Goal: Information Seeking & Learning: Learn about a topic

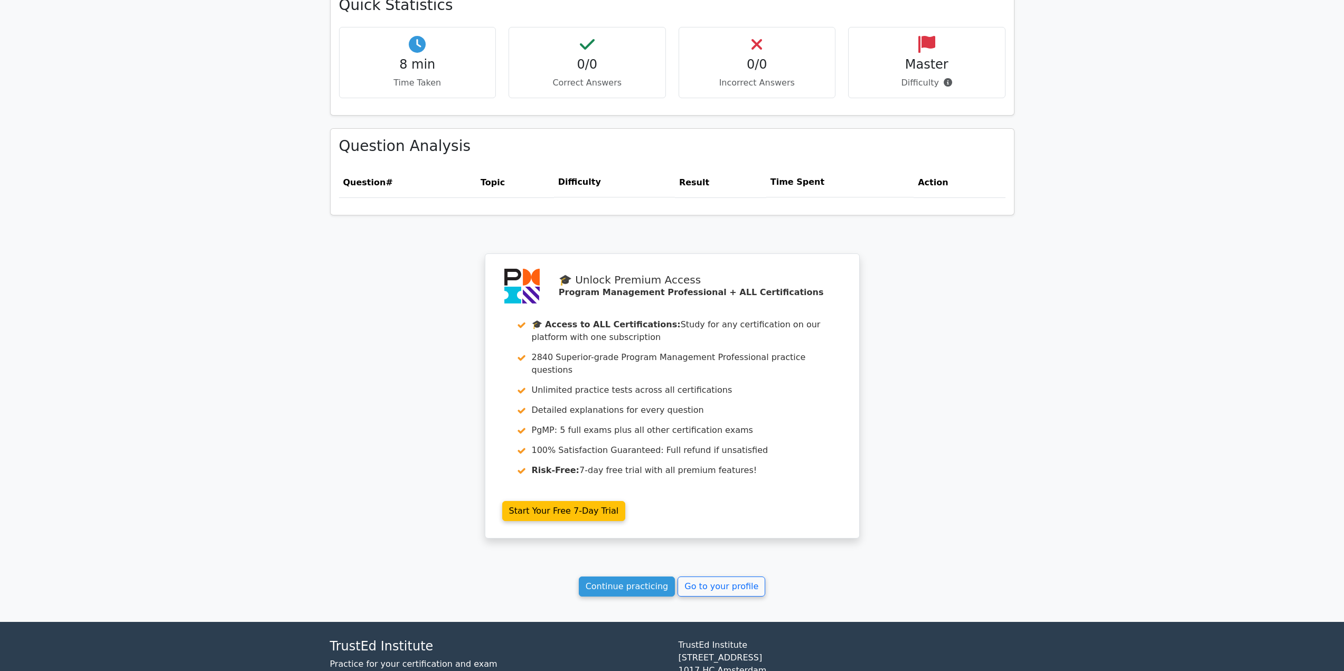
scroll to position [693, 0]
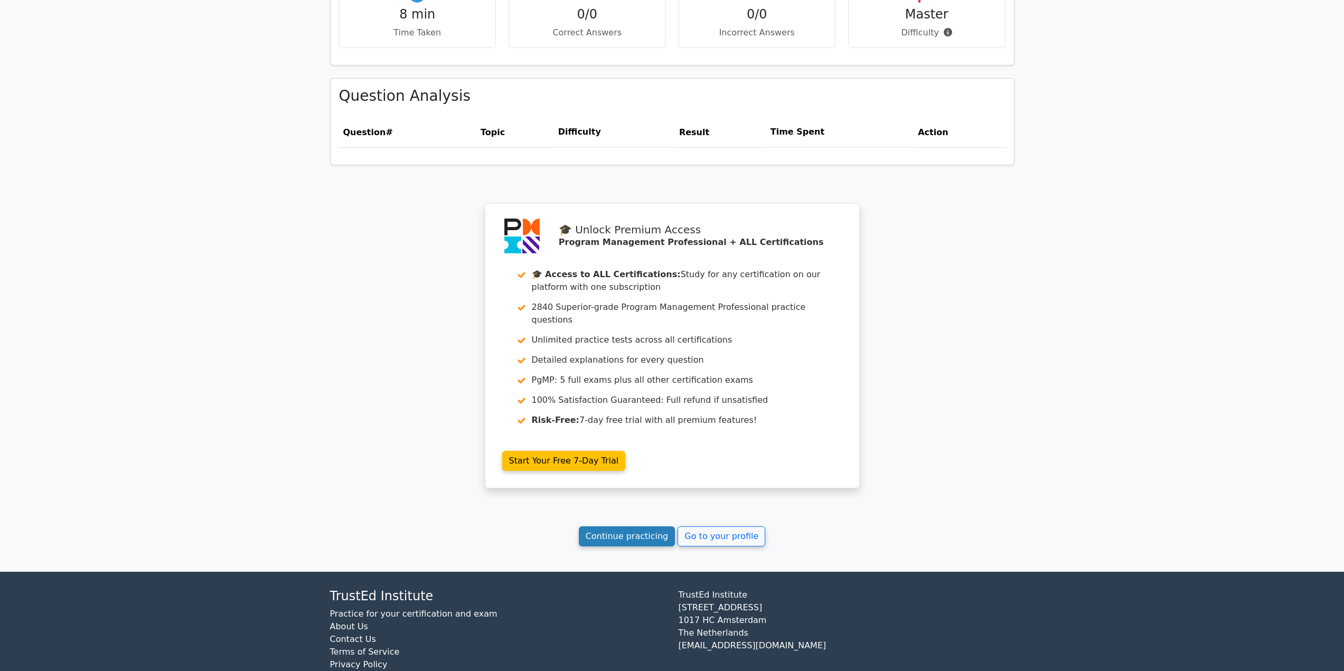
click at [623, 290] on link "Continue practicing" at bounding box center [627, 537] width 97 height 20
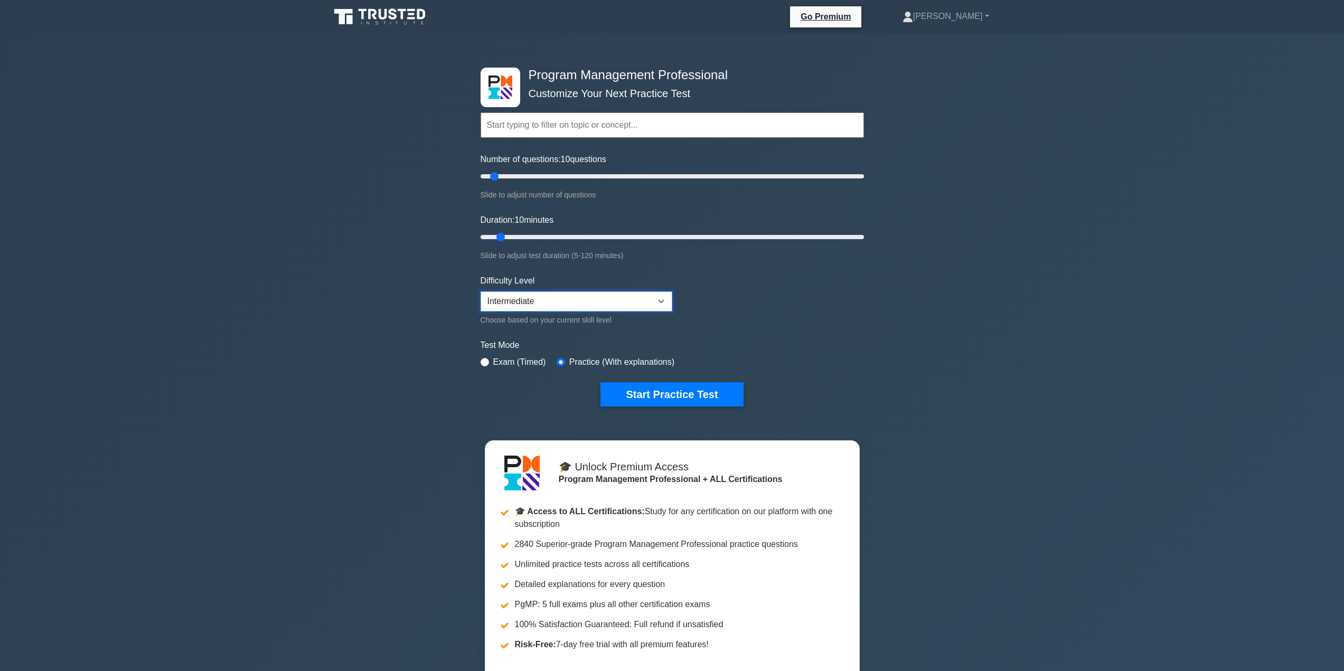
click at [565, 299] on select "Beginner Intermediate Expert" at bounding box center [577, 302] width 192 height 20
click at [565, 301] on select "Beginner Intermediate Expert" at bounding box center [577, 302] width 192 height 20
select select "expert"
click at [481, 292] on select "Beginner Intermediate Expert" at bounding box center [577, 302] width 192 height 20
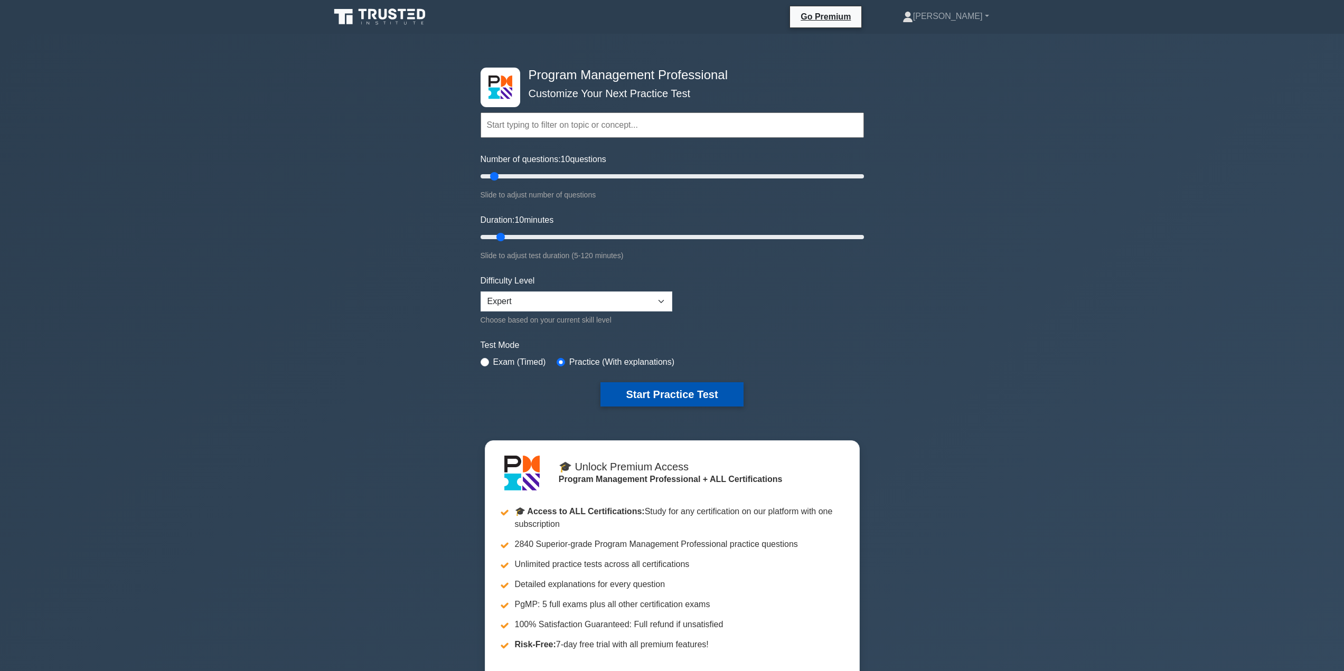
click at [655, 392] on button "Start Practice Test" at bounding box center [672, 394] width 143 height 24
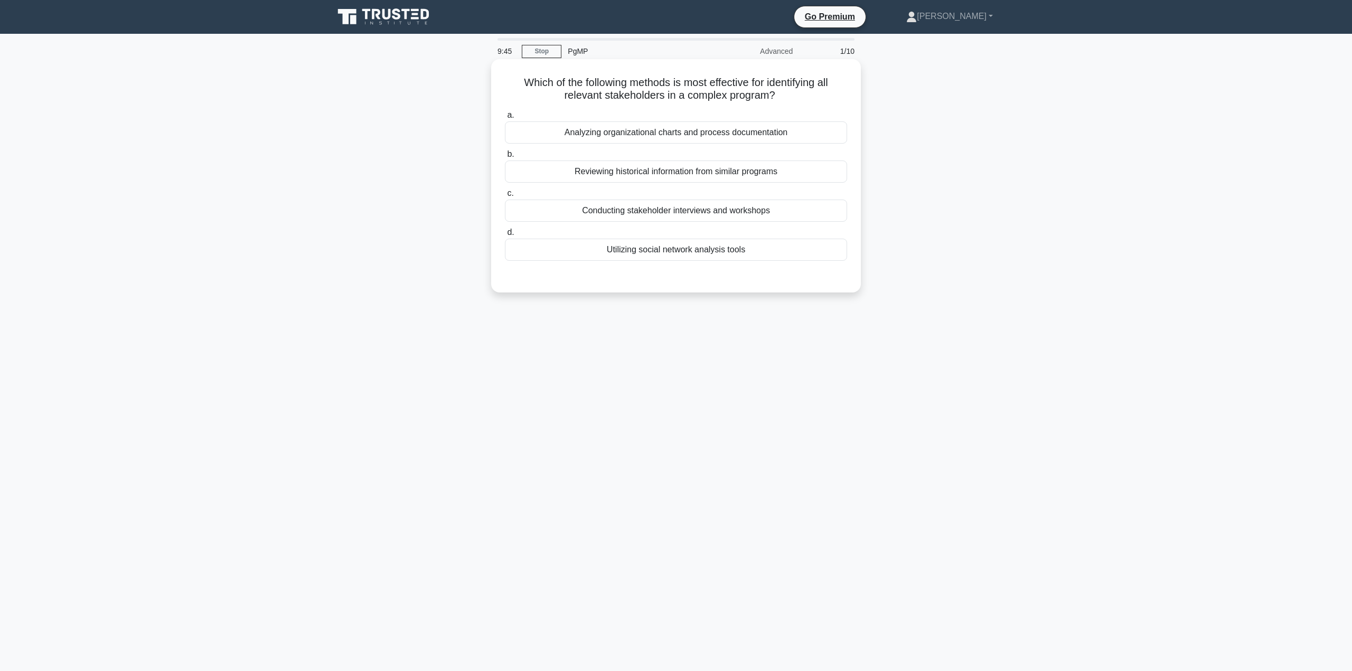
click at [723, 210] on div "Conducting stakeholder interviews and workshops" at bounding box center [676, 211] width 342 height 22
click at [505, 197] on input "c. Conducting stakeholder interviews and workshops" at bounding box center [505, 193] width 0 height 7
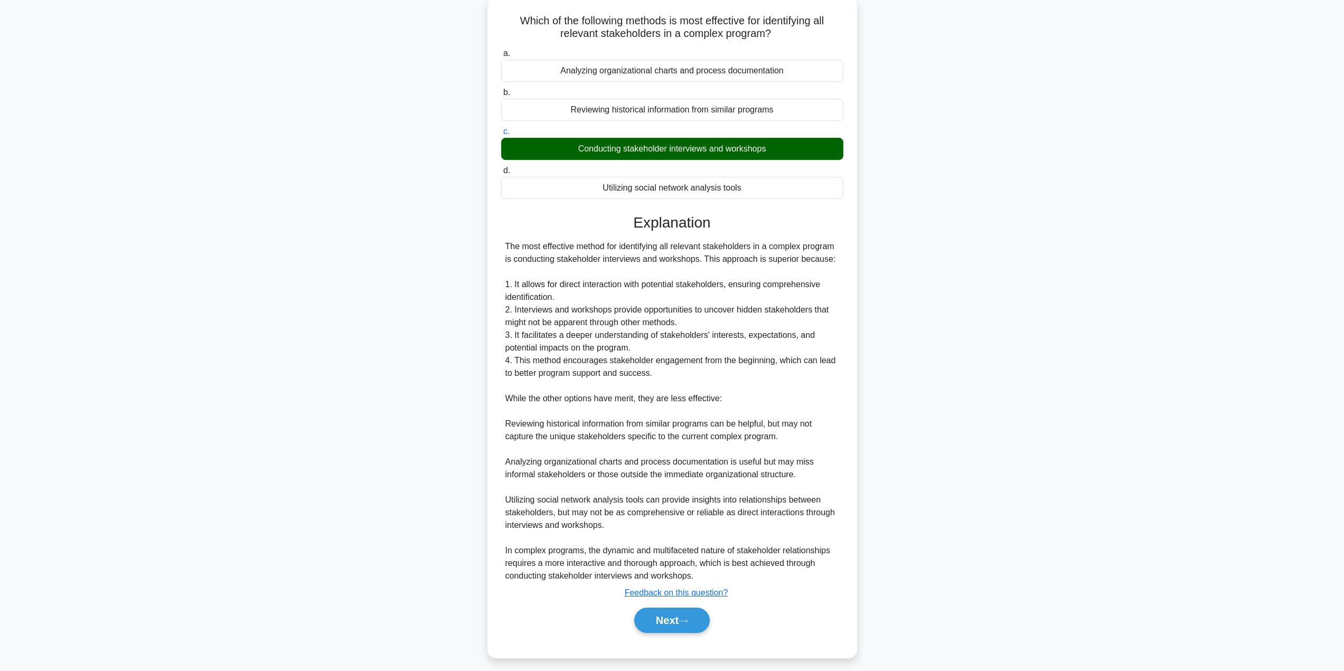
scroll to position [69, 0]
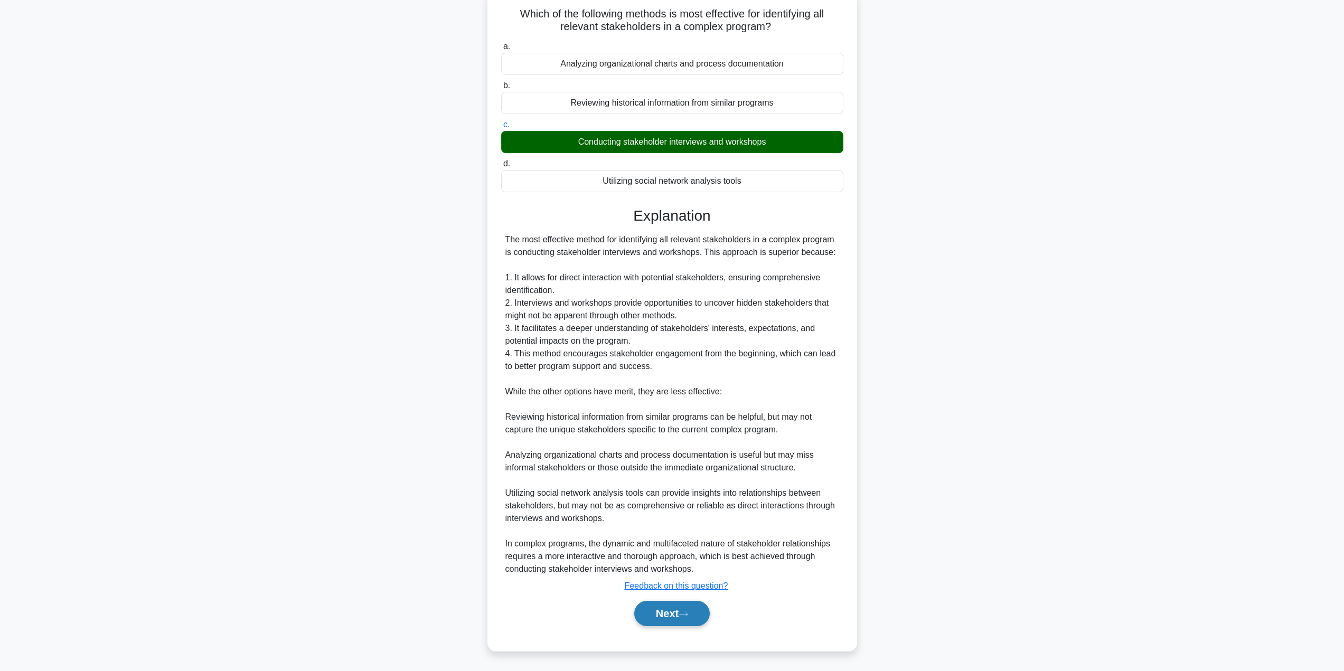
click at [670, 613] on button "Next" at bounding box center [672, 613] width 76 height 25
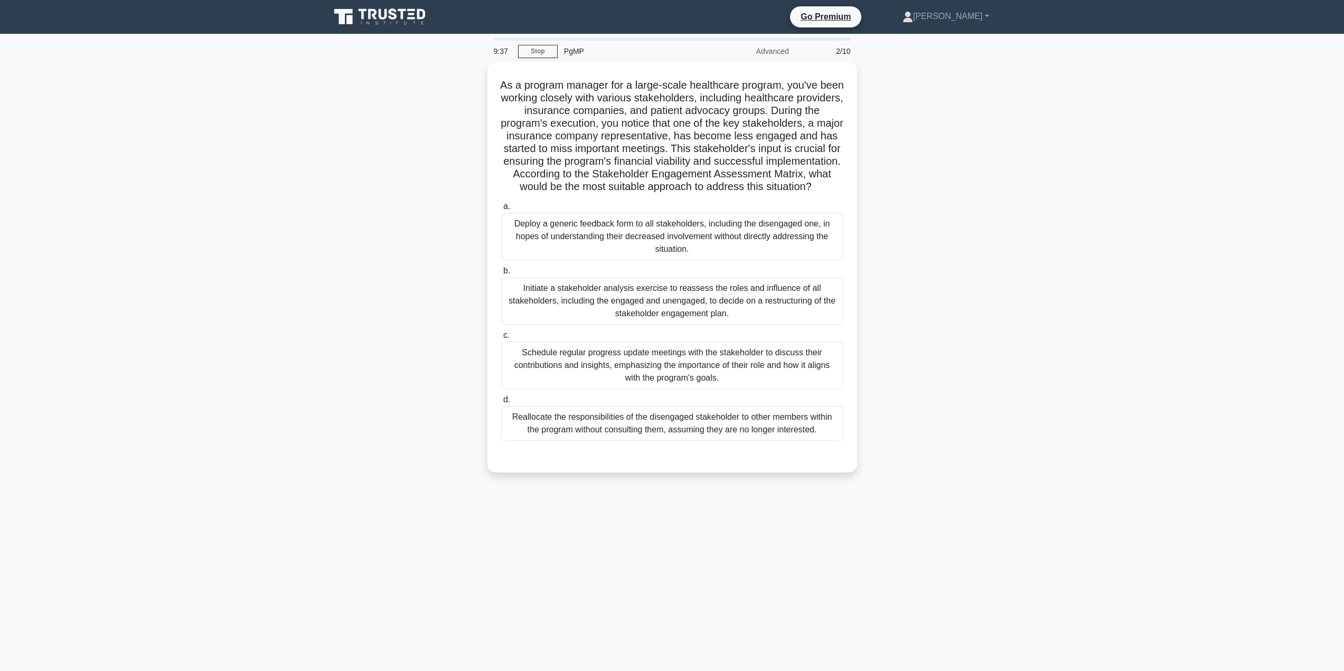
scroll to position [0, 0]
click at [686, 367] on div "Schedule regular progress update meetings with the stakeholder to discuss their…" at bounding box center [676, 363] width 342 height 48
click at [505, 336] on input "c. Schedule regular progress update meetings with the stakeholder to discuss th…" at bounding box center [505, 333] width 0 height 7
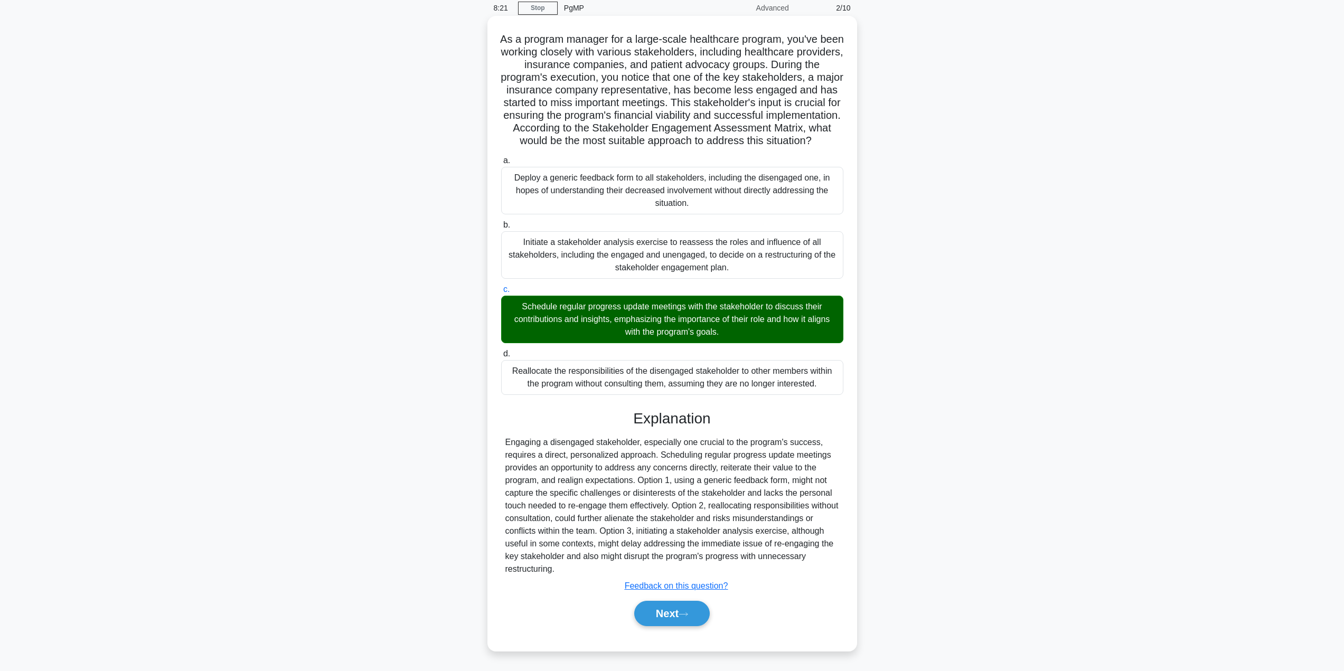
scroll to position [53, 0]
click at [683, 617] on icon at bounding box center [684, 615] width 10 height 6
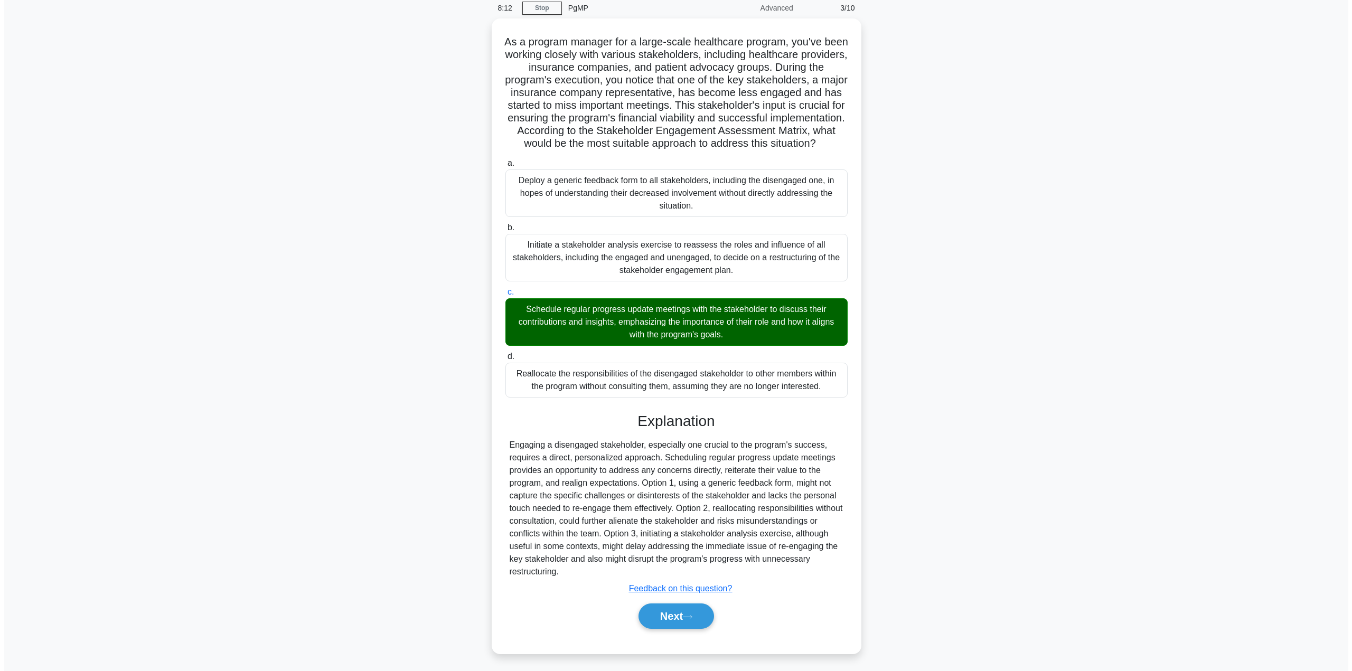
scroll to position [0, 0]
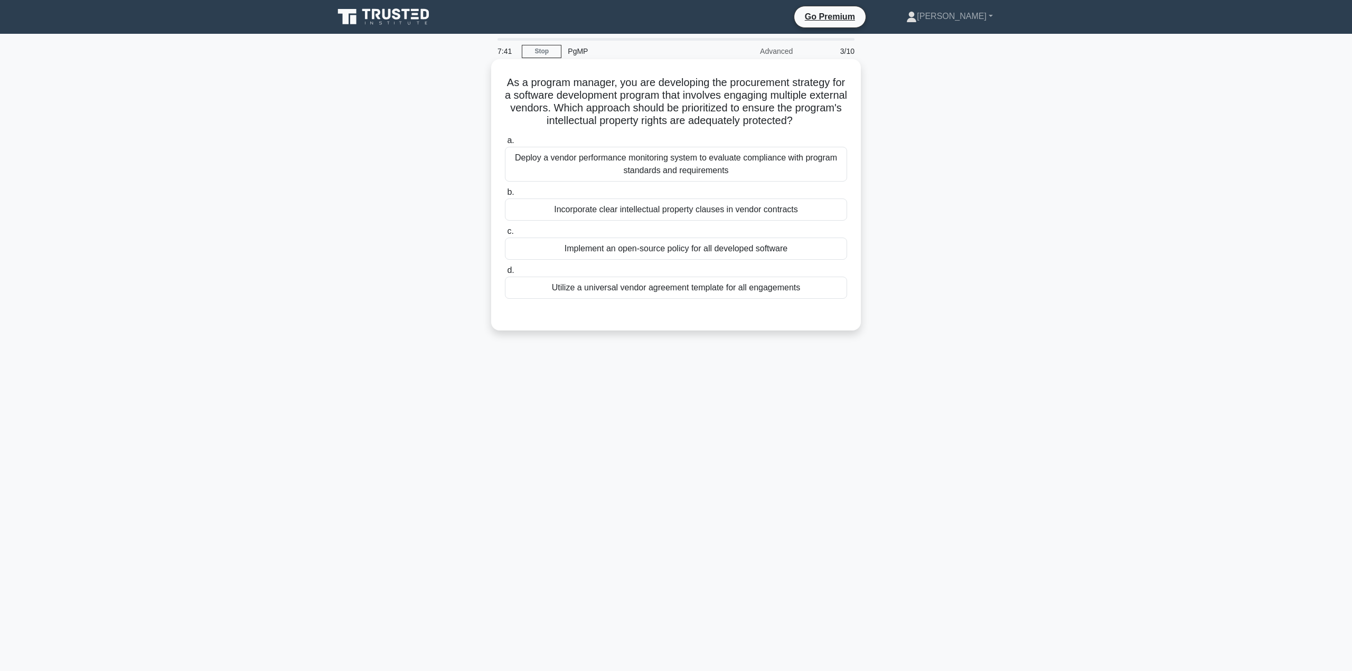
click at [619, 213] on div "Incorporate clear intellectual property clauses in vendor contracts" at bounding box center [676, 210] width 342 height 22
click at [505, 196] on input "b. Incorporate clear intellectual property clauses in vendor contracts" at bounding box center [505, 192] width 0 height 7
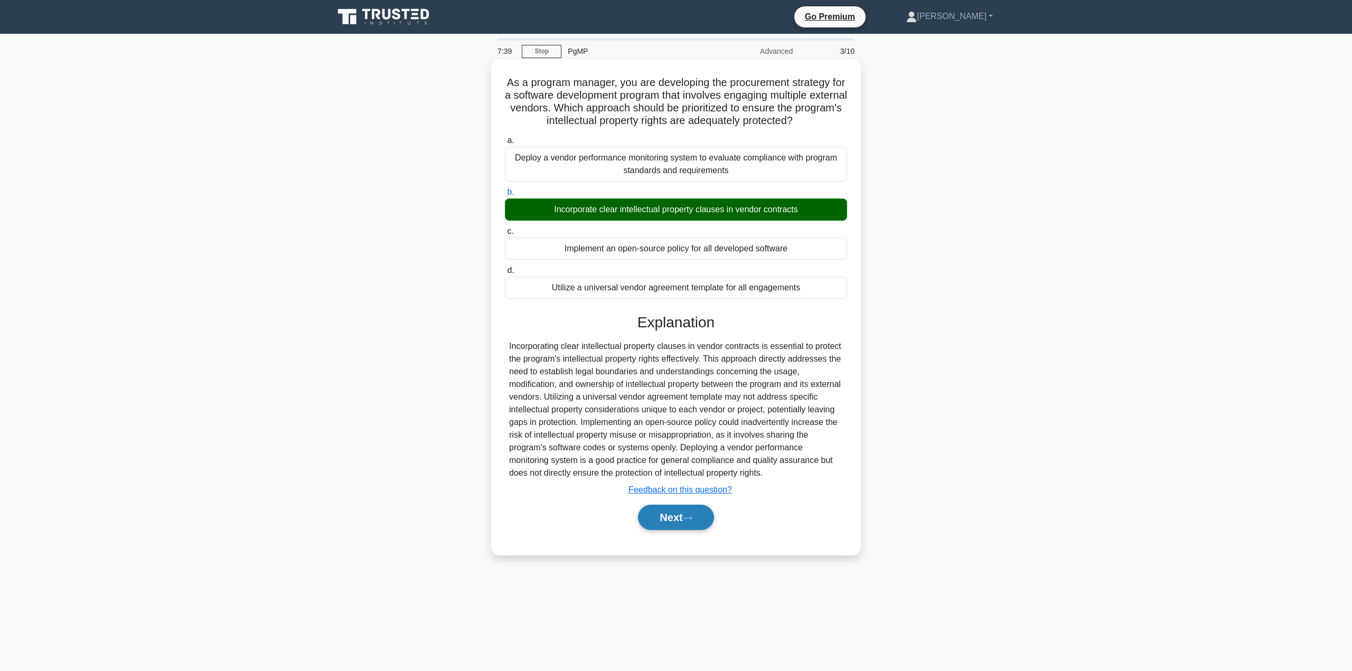
click at [694, 515] on button "Next" at bounding box center [676, 517] width 76 height 25
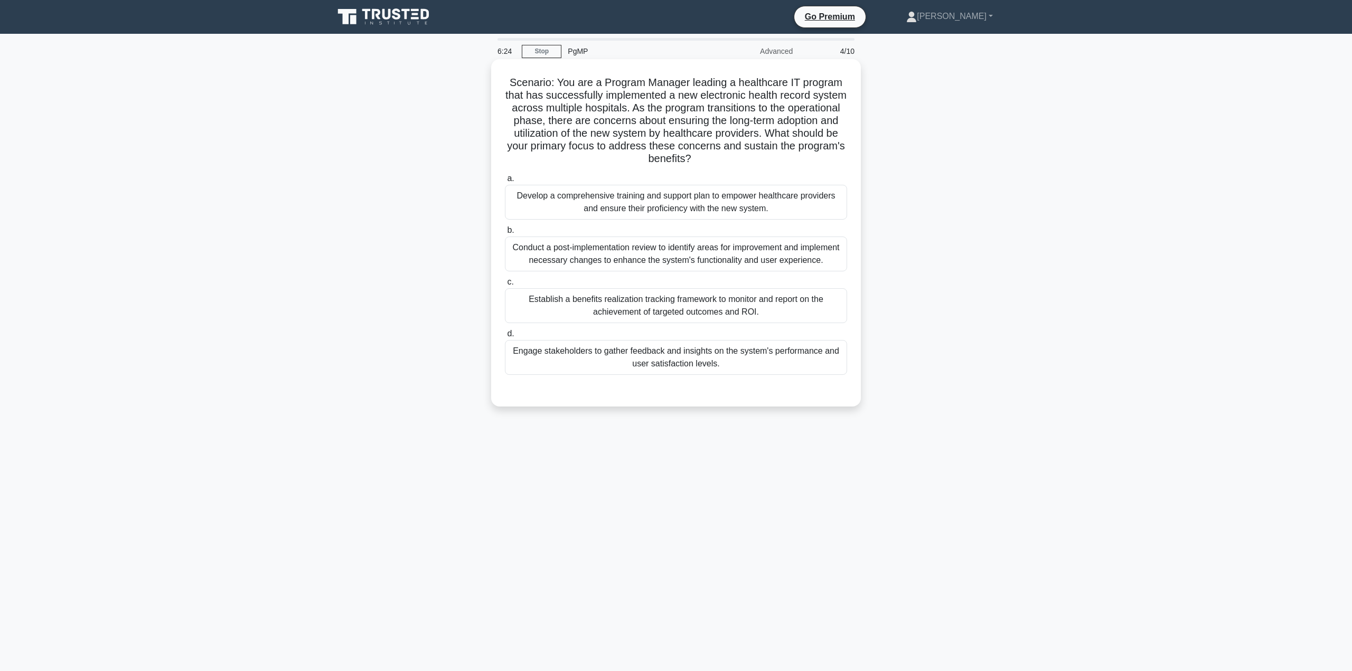
click at [660, 193] on div "Develop a comprehensive training and support plan to empower healthcare provide…" at bounding box center [676, 202] width 342 height 35
click at [505, 182] on input "a. Develop a comprehensive training and support plan to empower healthcare prov…" at bounding box center [505, 178] width 0 height 7
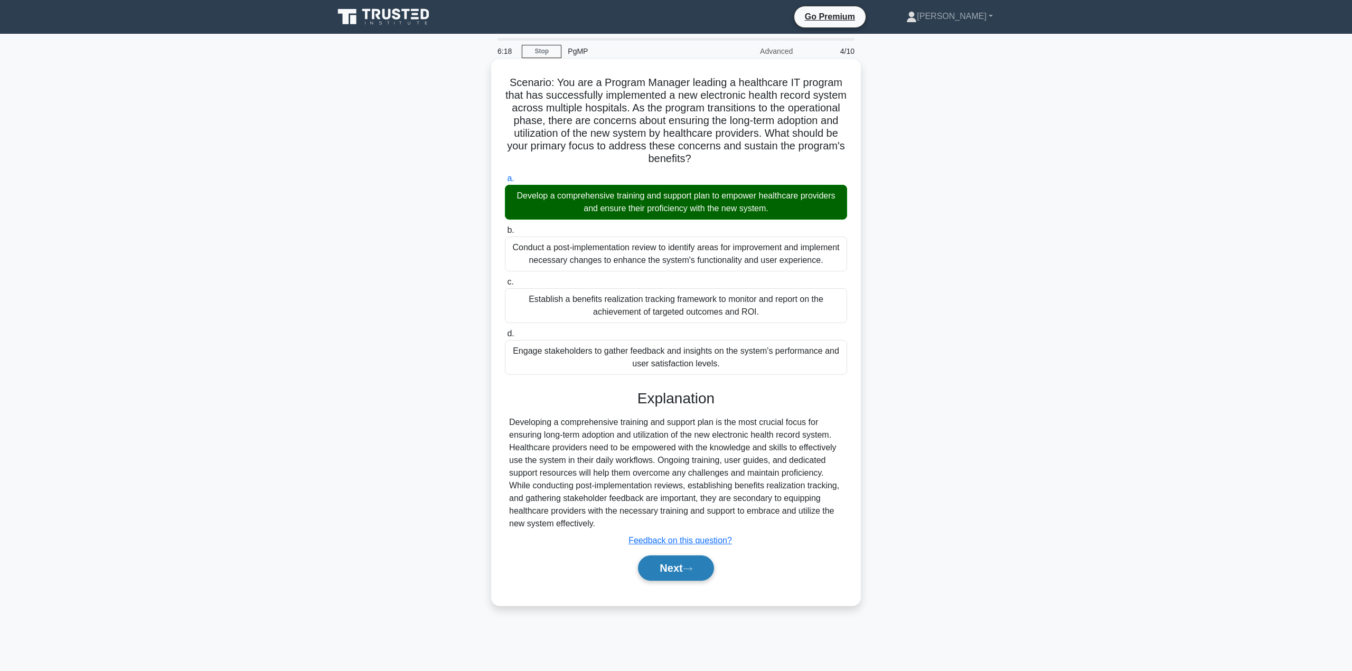
click at [677, 570] on button "Next" at bounding box center [676, 568] width 76 height 25
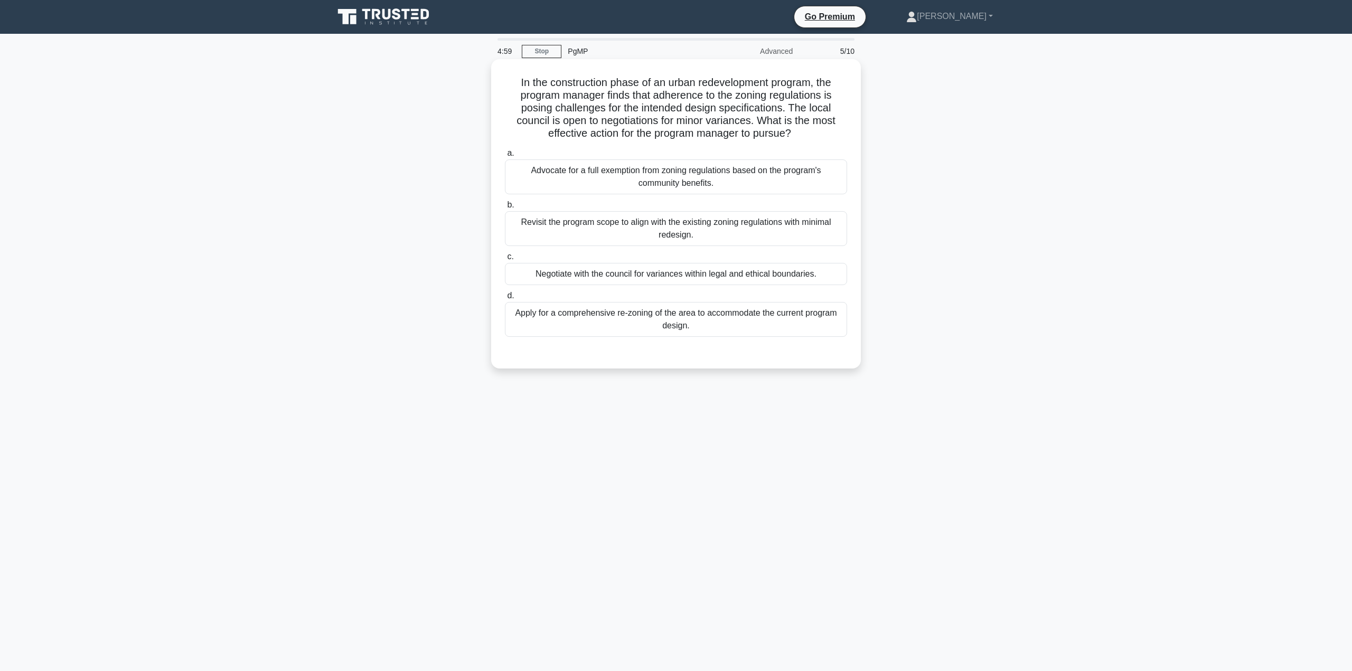
click at [625, 224] on div "Revisit the program scope to align with the existing zoning regulations with mi…" at bounding box center [676, 228] width 342 height 35
click at [505, 209] on input "b. Revisit the program scope to align with the existing zoning regulations with…" at bounding box center [505, 205] width 0 height 7
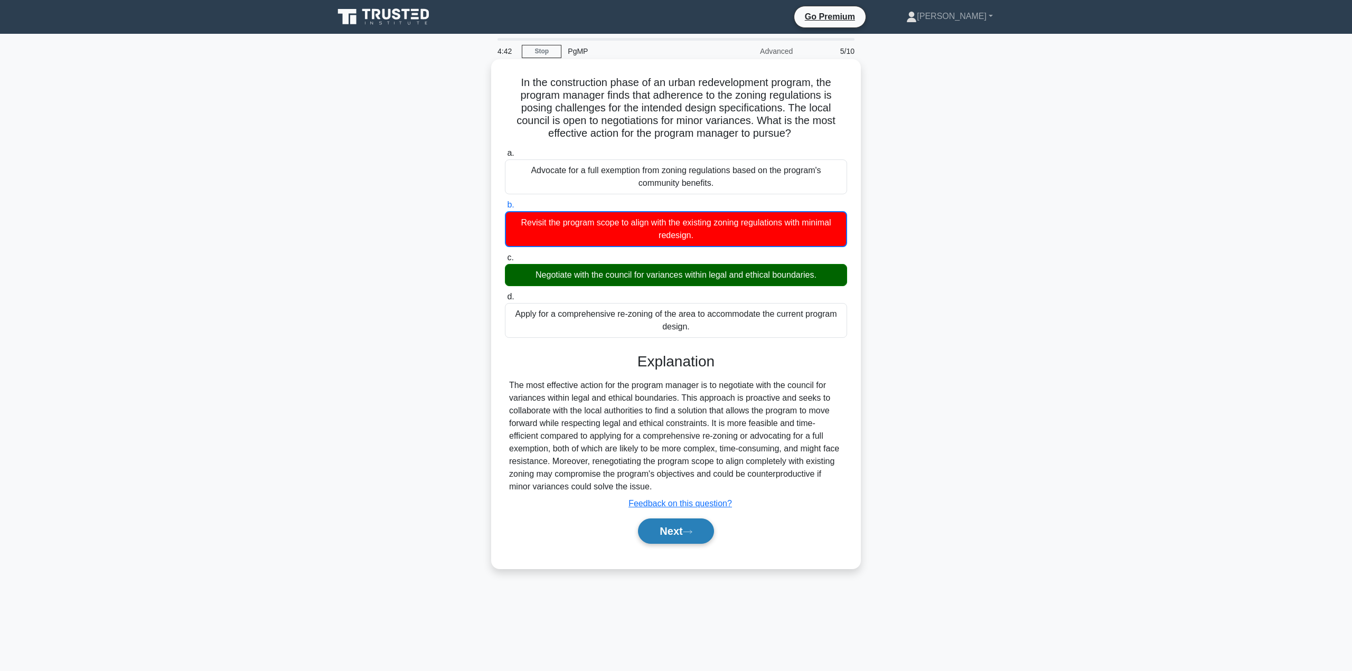
click at [689, 532] on icon at bounding box center [688, 532] width 10 height 6
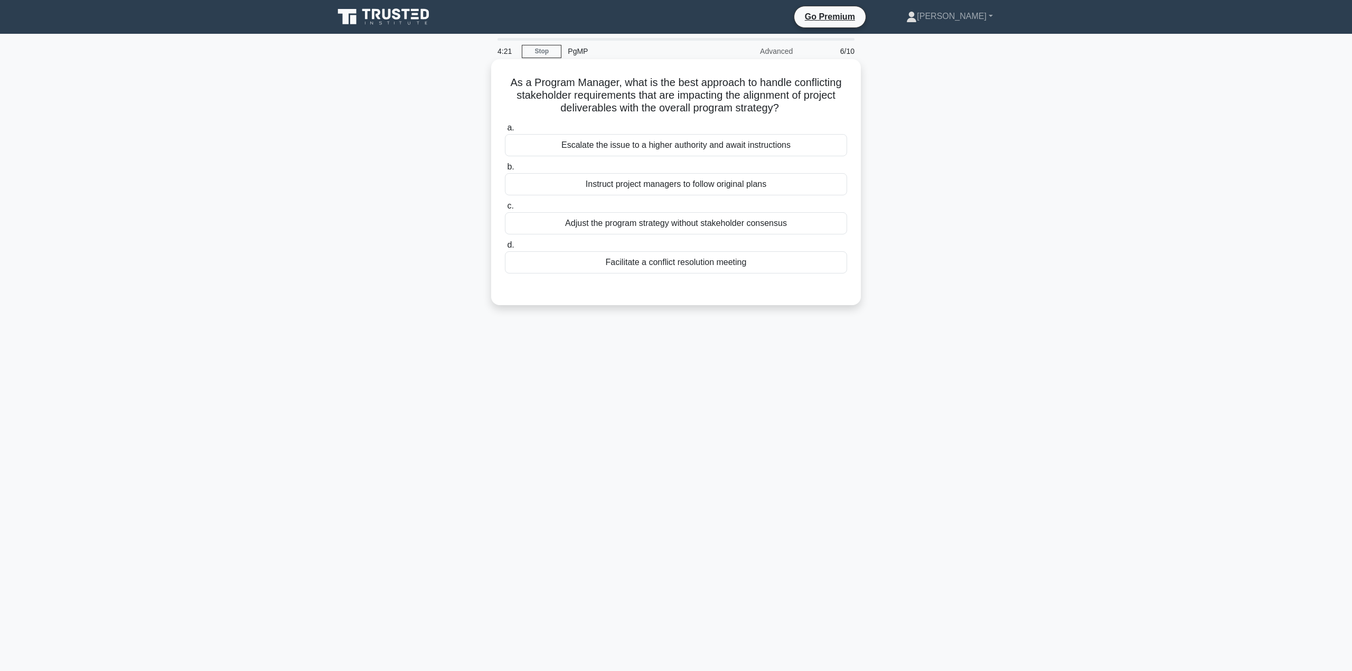
click at [751, 256] on div "Facilitate a conflict resolution meeting" at bounding box center [676, 262] width 342 height 22
click at [505, 249] on input "d. Facilitate a conflict resolution meeting" at bounding box center [505, 245] width 0 height 7
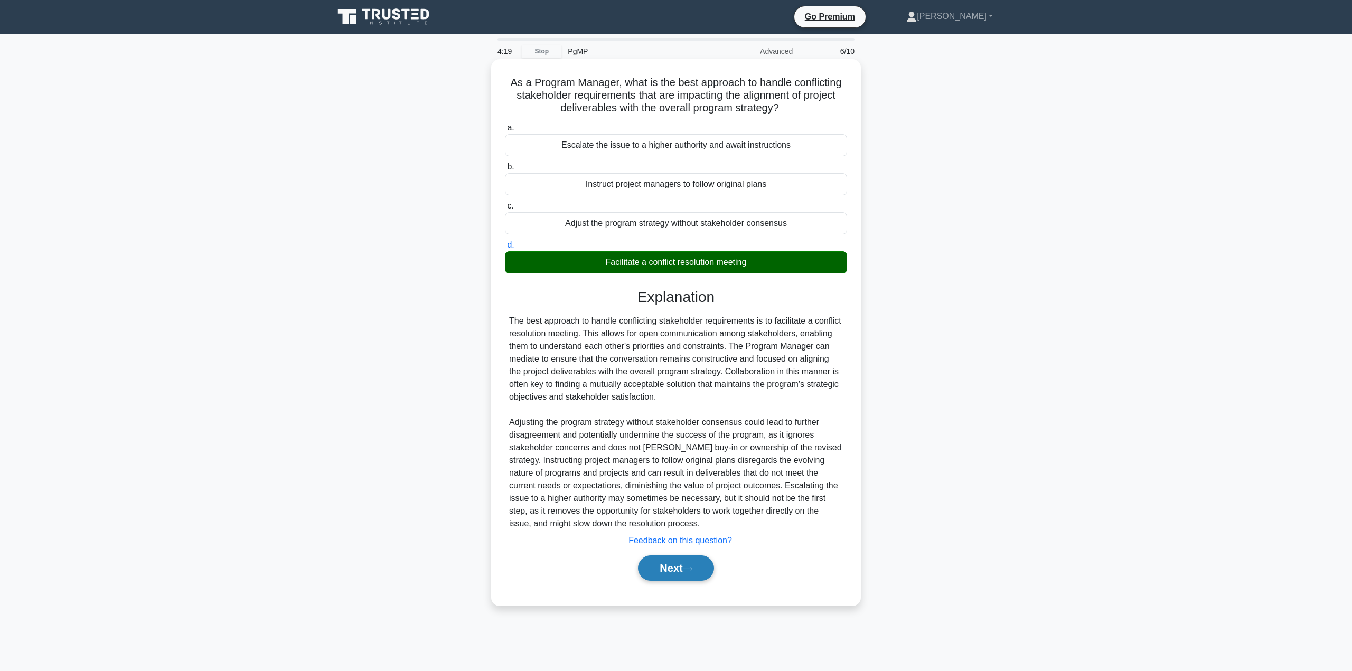
click at [695, 577] on button "Next" at bounding box center [676, 568] width 76 height 25
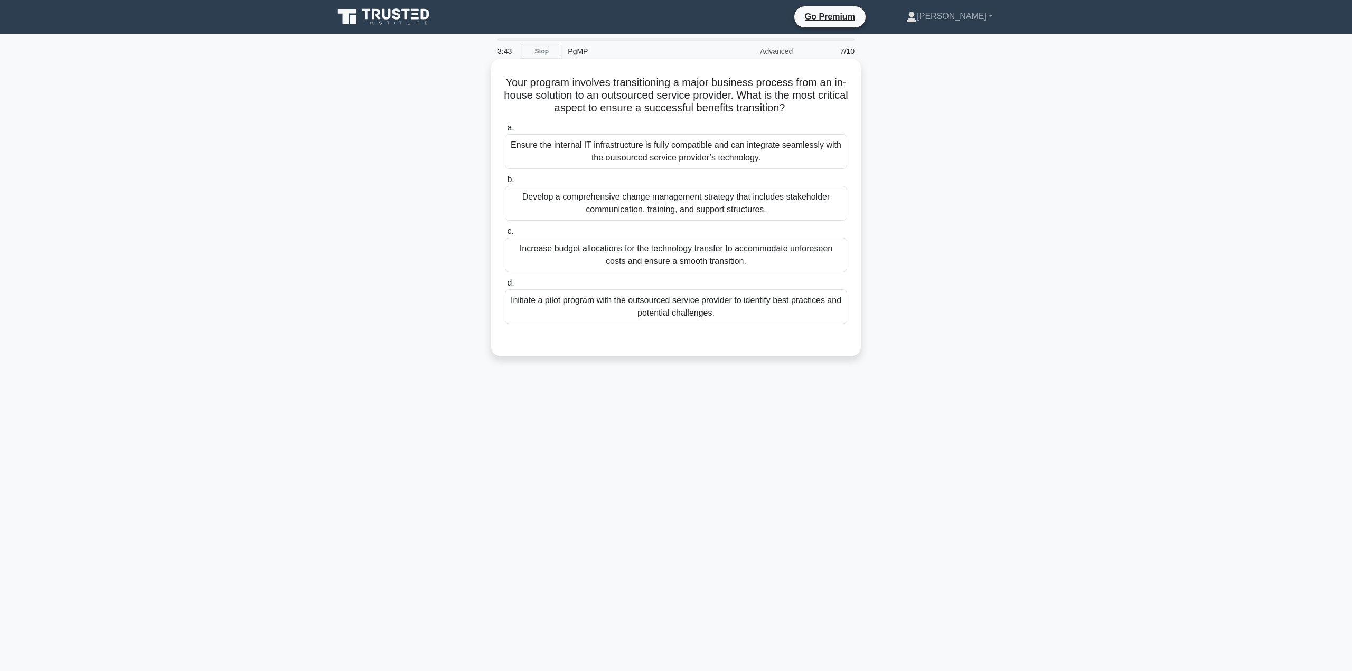
click at [692, 213] on div "Develop a comprehensive change management strategy that includes stakeholder co…" at bounding box center [676, 203] width 342 height 35
click at [505, 183] on input "b. Develop a comprehensive change management strategy that includes stakeholder…" at bounding box center [505, 179] width 0 height 7
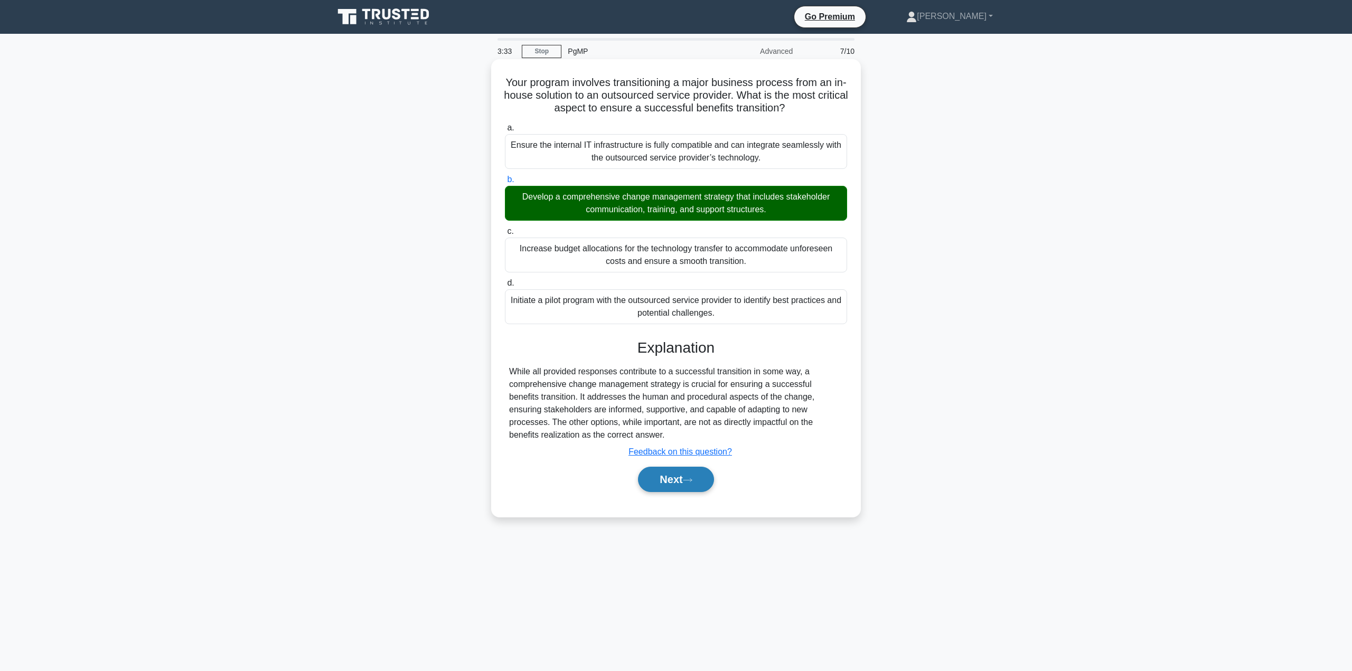
click at [668, 482] on button "Next" at bounding box center [676, 479] width 76 height 25
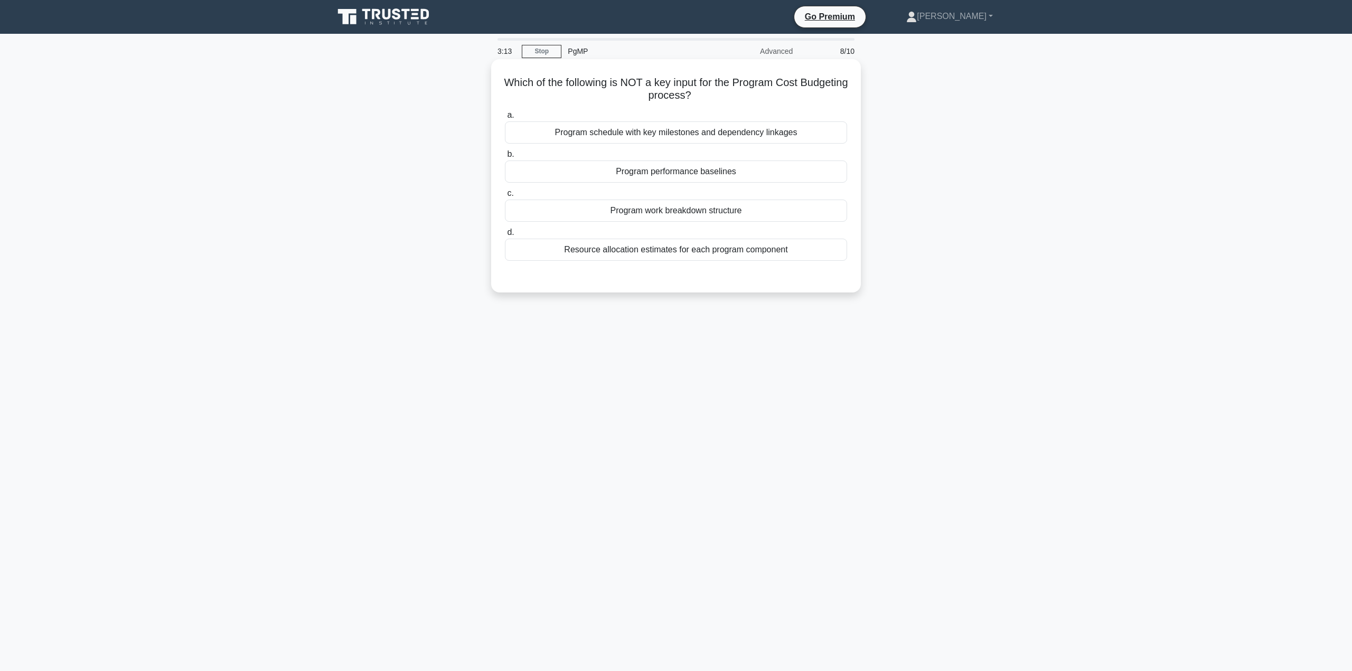
click at [729, 173] on div "Program performance baselines" at bounding box center [676, 172] width 342 height 22
click at [505, 158] on input "b. Program performance baselines" at bounding box center [505, 154] width 0 height 7
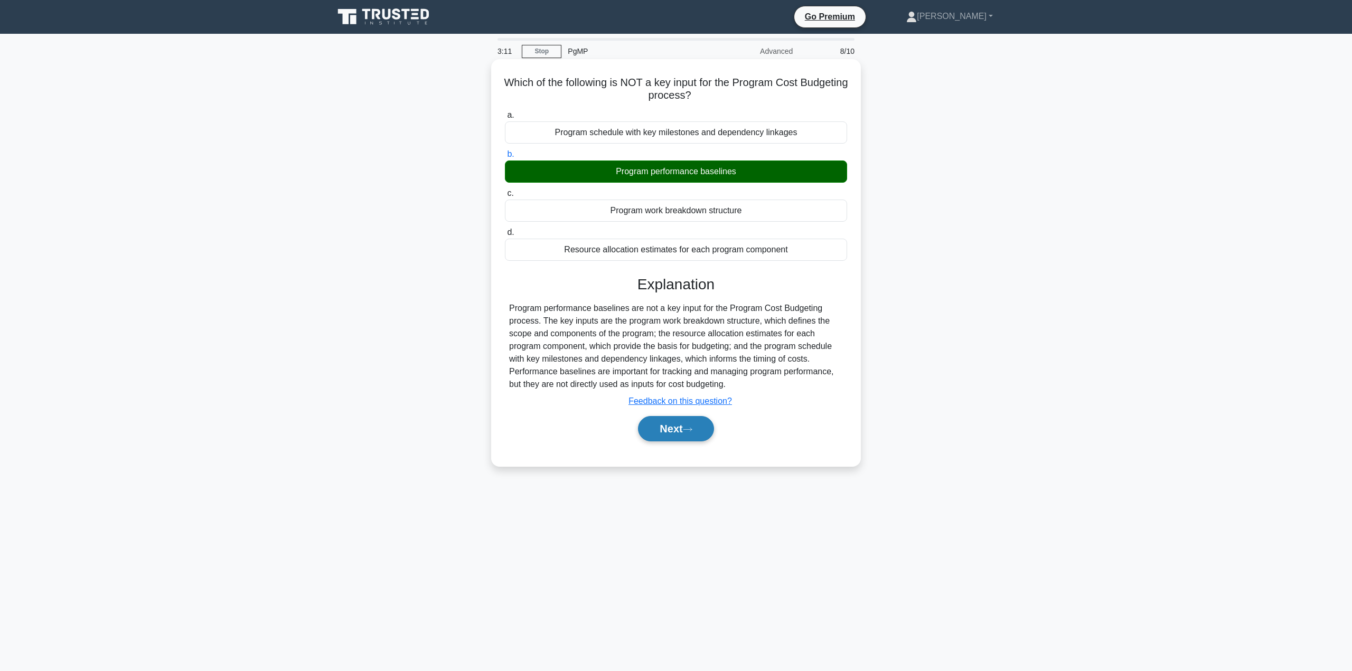
click at [692, 433] on icon at bounding box center [688, 430] width 10 height 6
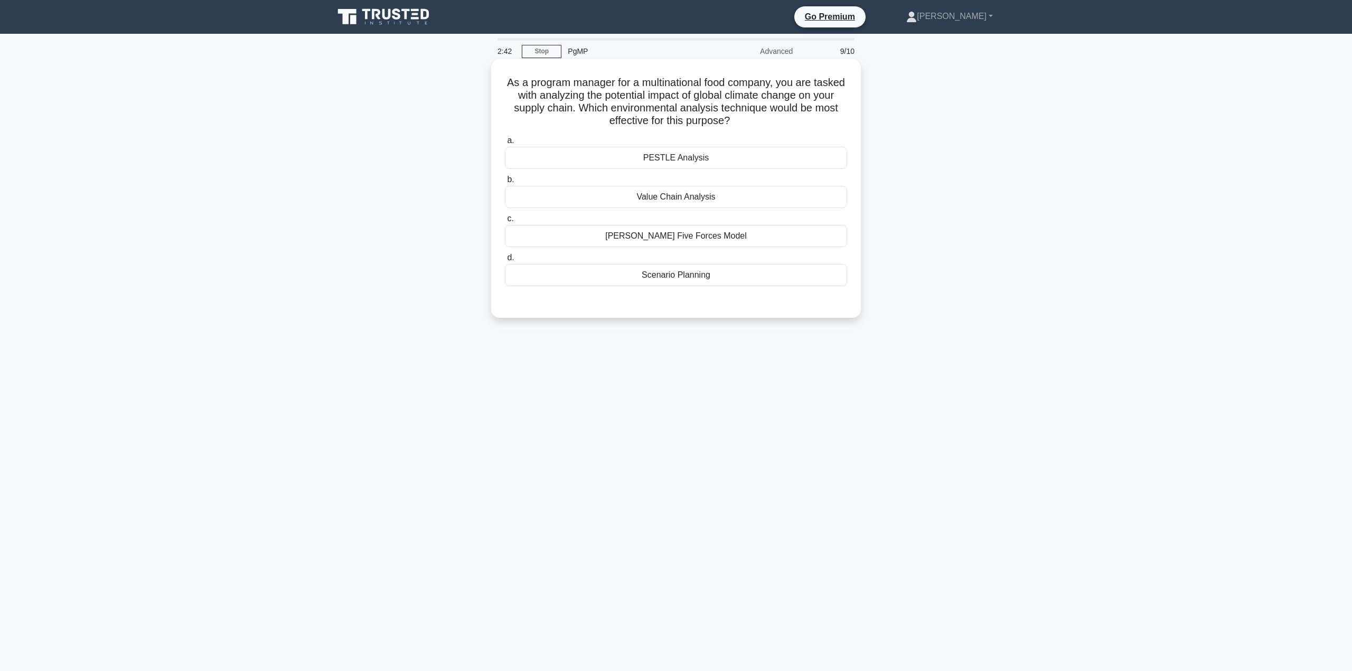
click at [713, 157] on div "PESTLE Analysis" at bounding box center [676, 158] width 342 height 22
click at [505, 144] on input "a. PESTLE Analysis" at bounding box center [505, 140] width 0 height 7
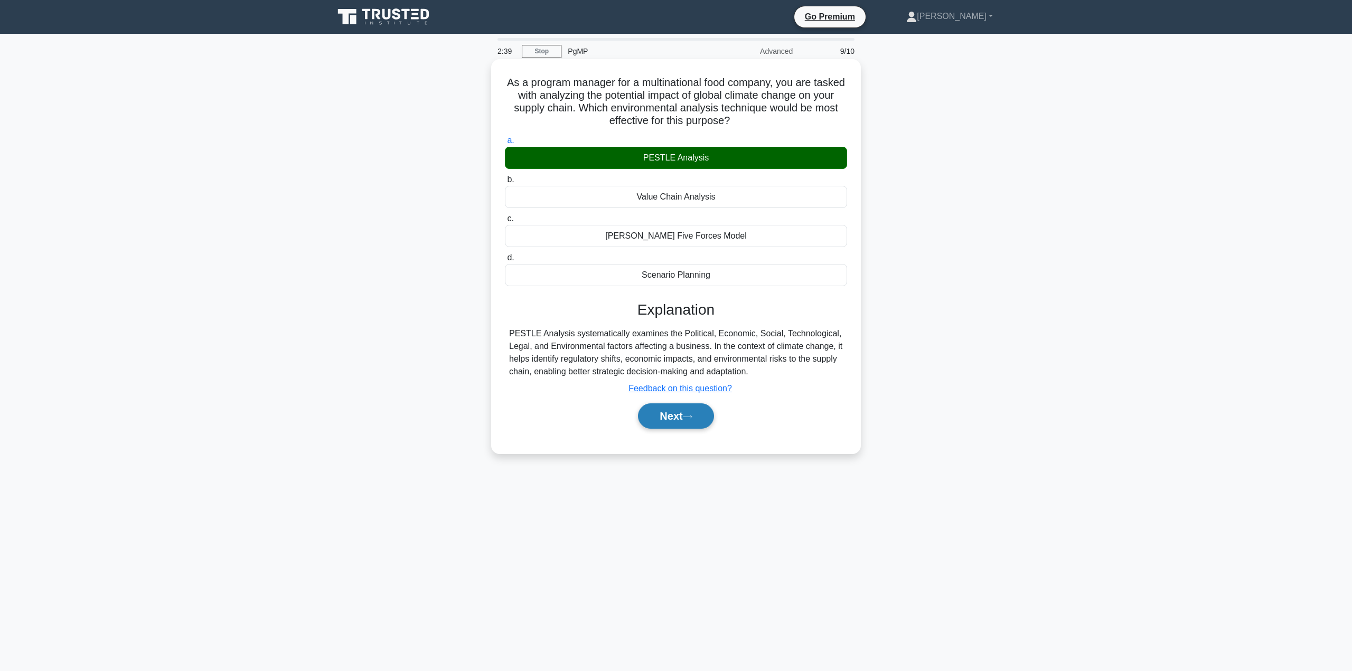
click at [670, 411] on button "Next" at bounding box center [676, 416] width 76 height 25
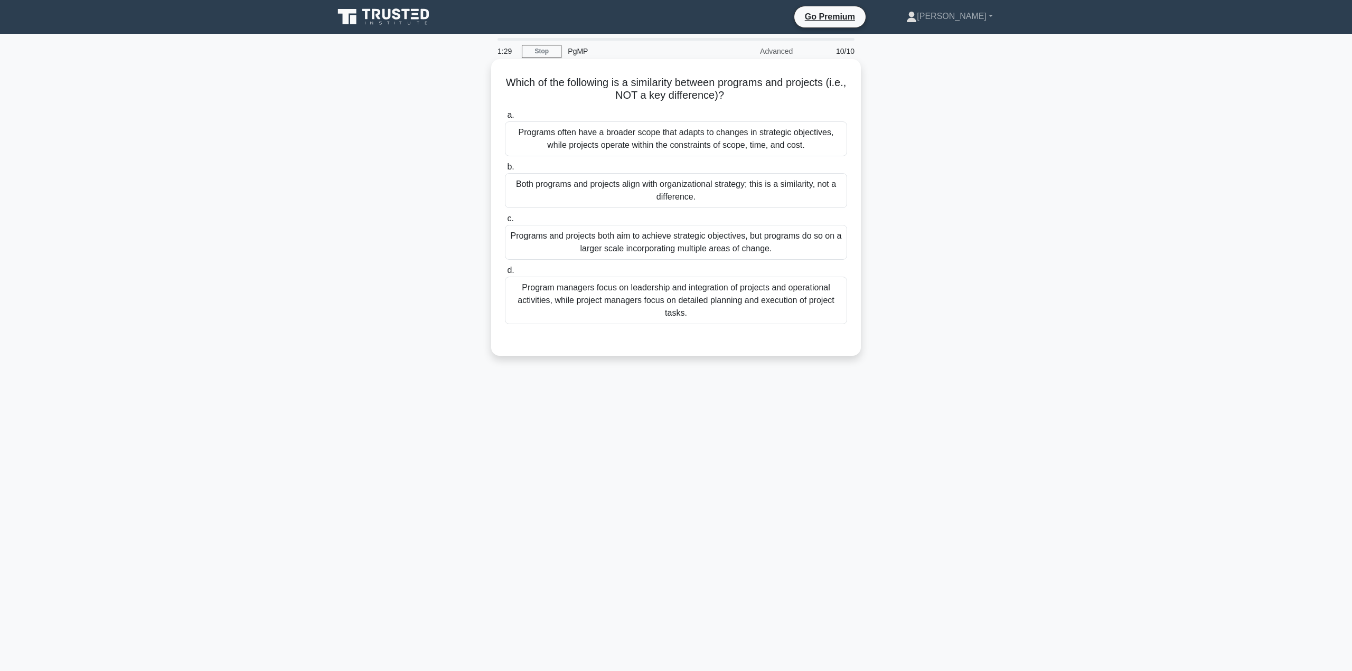
click at [706, 190] on div "Both programs and projects align with organizational strategy; this is a simila…" at bounding box center [676, 190] width 342 height 35
click at [505, 171] on input "b. Both programs and projects align with organizational strategy; this is a sim…" at bounding box center [505, 167] width 0 height 7
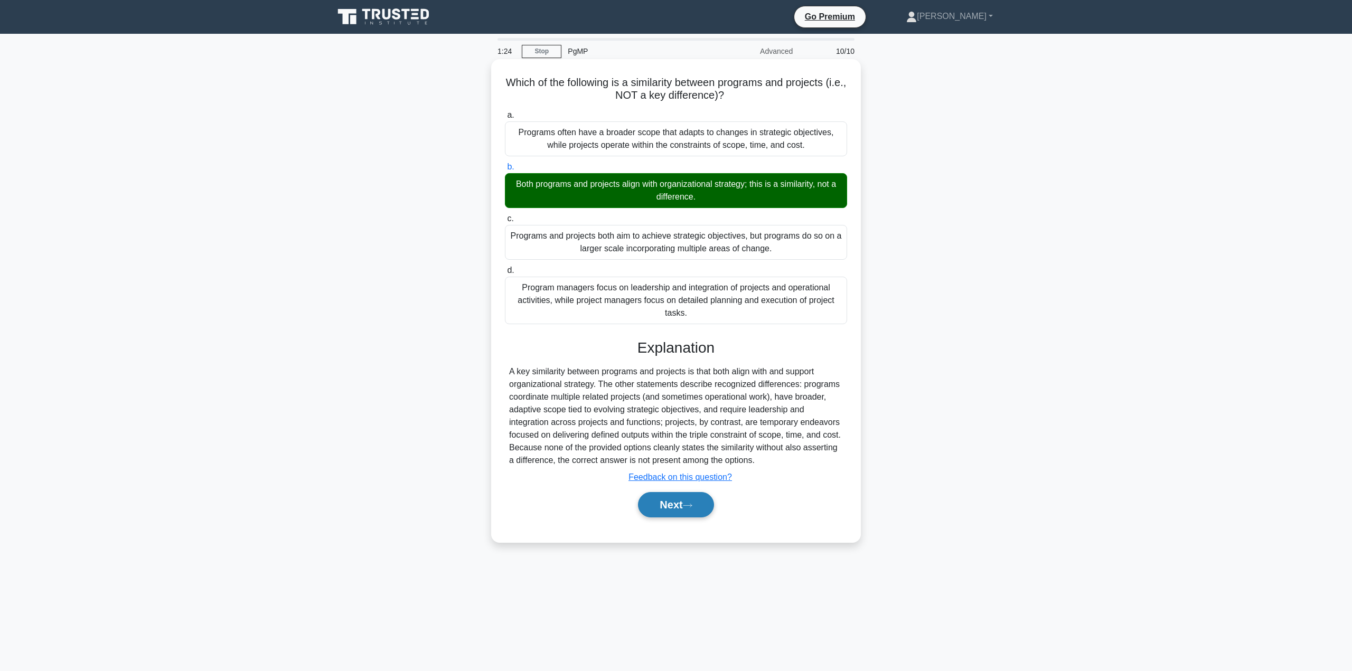
click at [679, 512] on button "Next" at bounding box center [676, 504] width 76 height 25
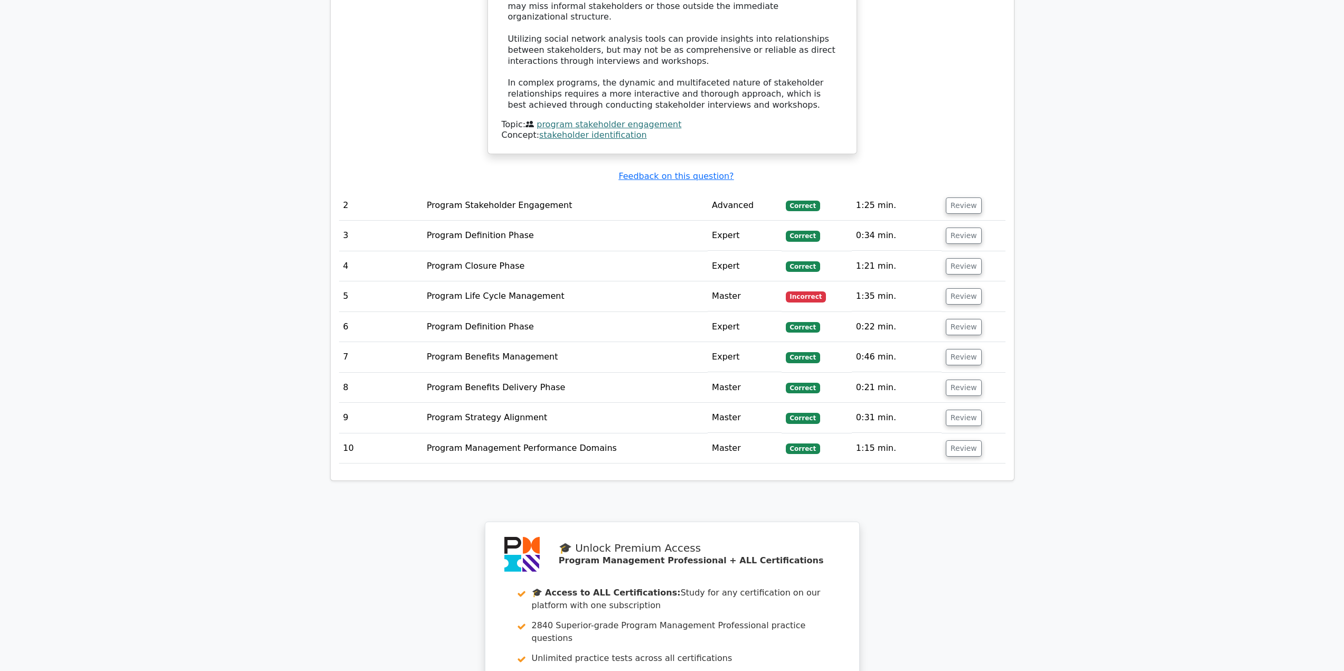
scroll to position [1426, 0]
click at [970, 288] on button "Review" at bounding box center [964, 296] width 36 height 16
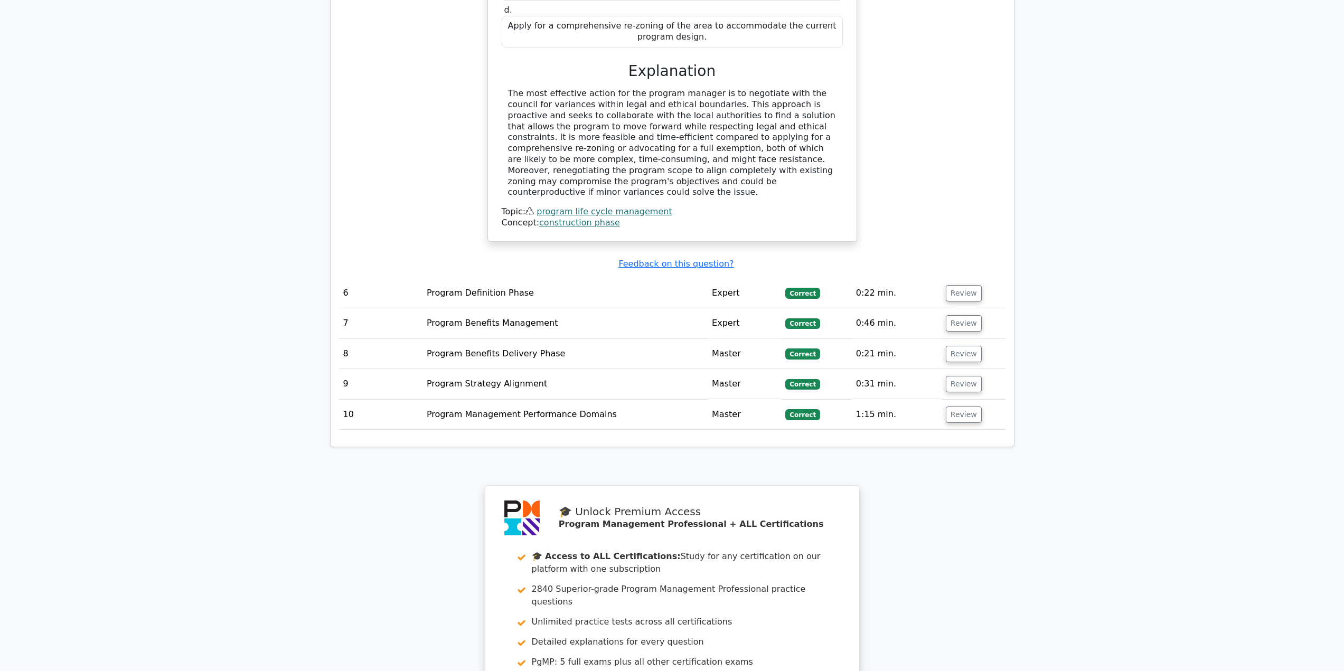
scroll to position [2209, 0]
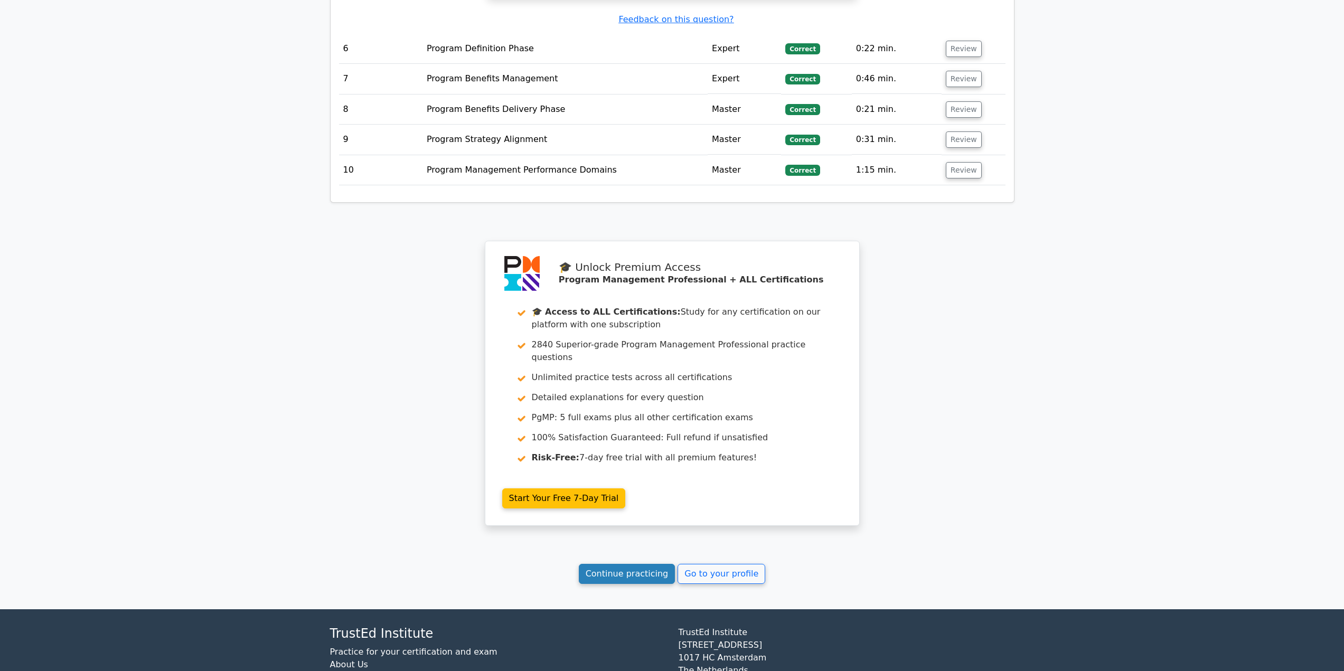
click at [619, 564] on link "Continue practicing" at bounding box center [627, 574] width 97 height 20
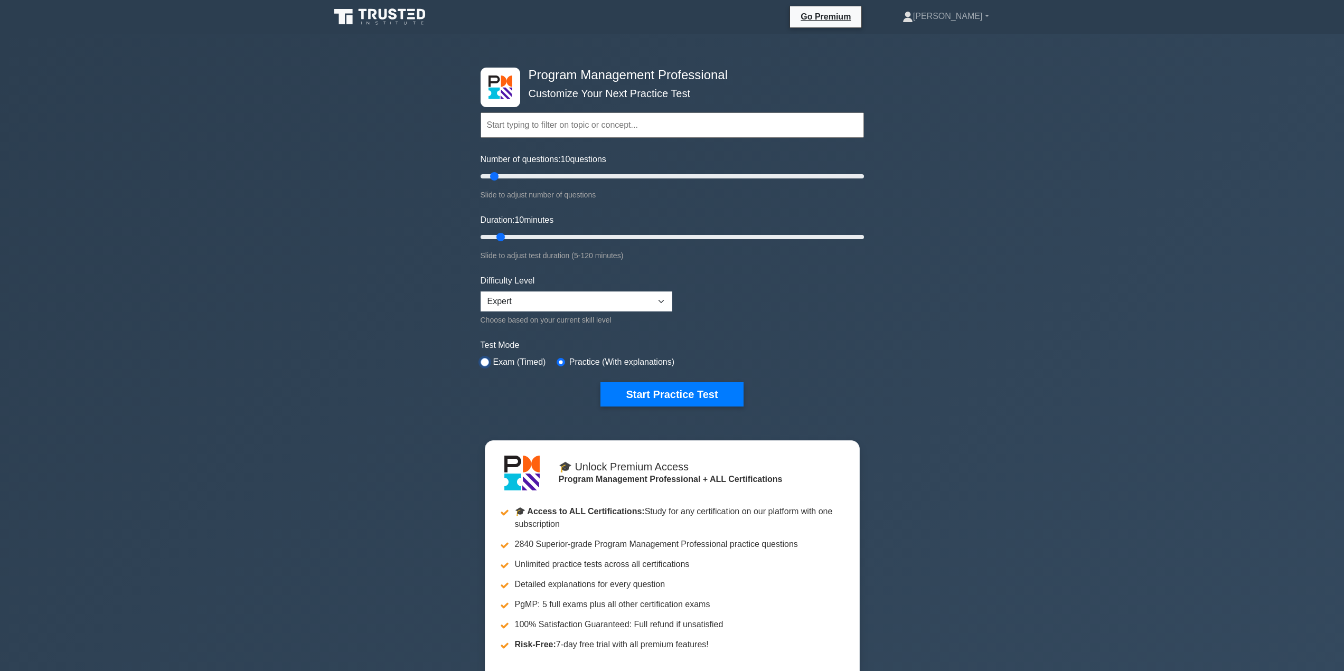
click at [483, 358] on input "radio" at bounding box center [485, 362] width 8 height 8
radio input "true"
click at [650, 391] on button "Start Practice Test" at bounding box center [672, 394] width 143 height 24
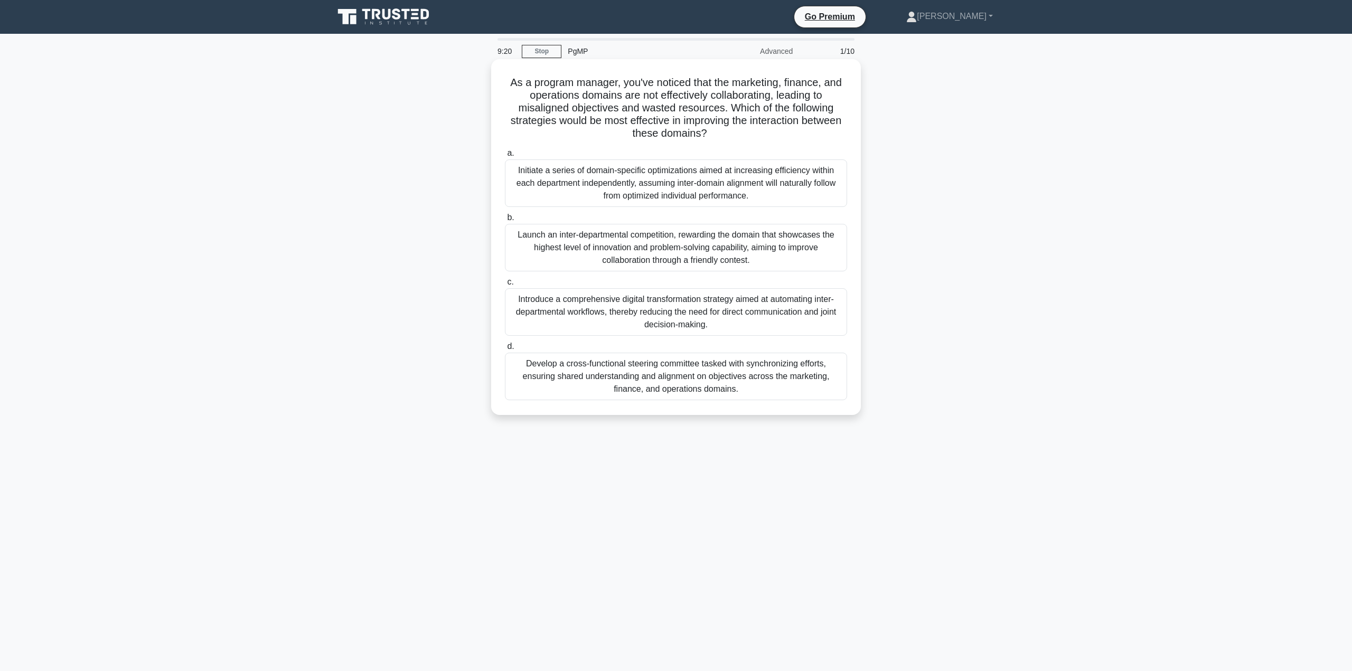
click at [627, 377] on div "Develop a cross-functional steering committee tasked with synchronizing efforts…" at bounding box center [676, 377] width 342 height 48
click at [505, 350] on input "d. Develop a cross-functional steering committee tasked with synchronizing effo…" at bounding box center [505, 346] width 0 height 7
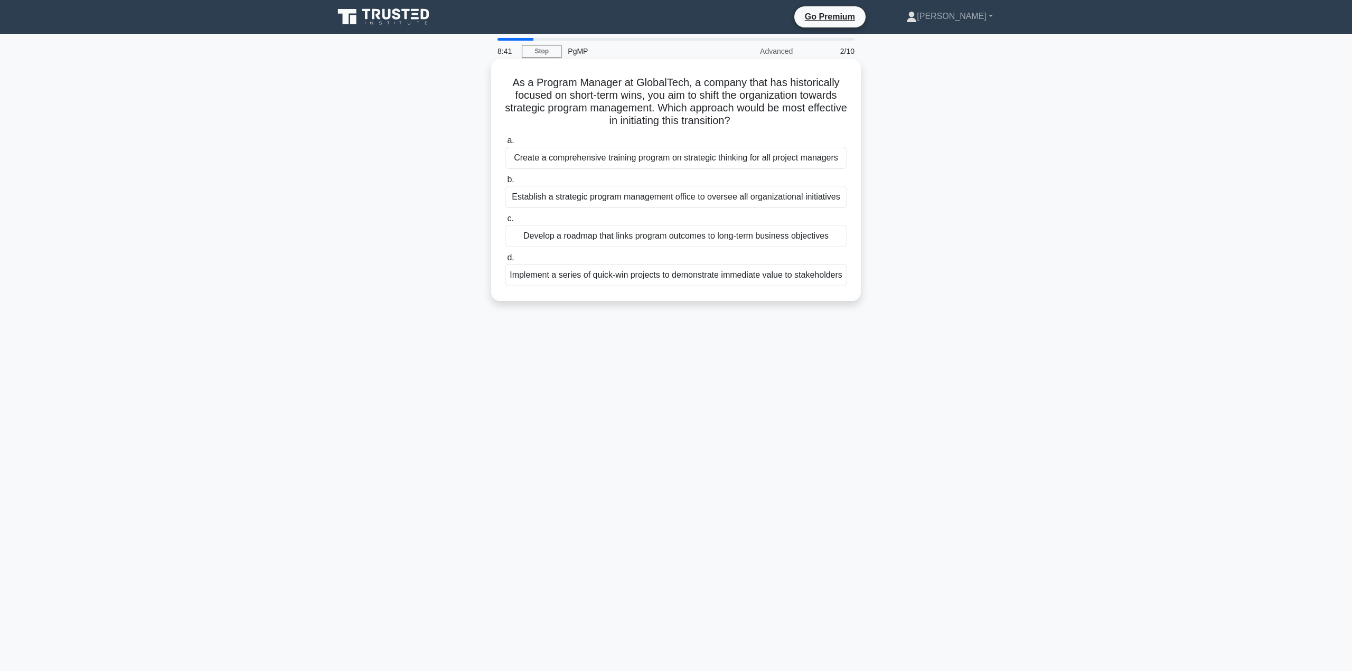
click at [642, 235] on div "Develop a roadmap that links program outcomes to long-term business objectives" at bounding box center [676, 236] width 342 height 22
click at [505, 222] on input "c. Develop a roadmap that links program outcomes to long-term business objectiv…" at bounding box center [505, 218] width 0 height 7
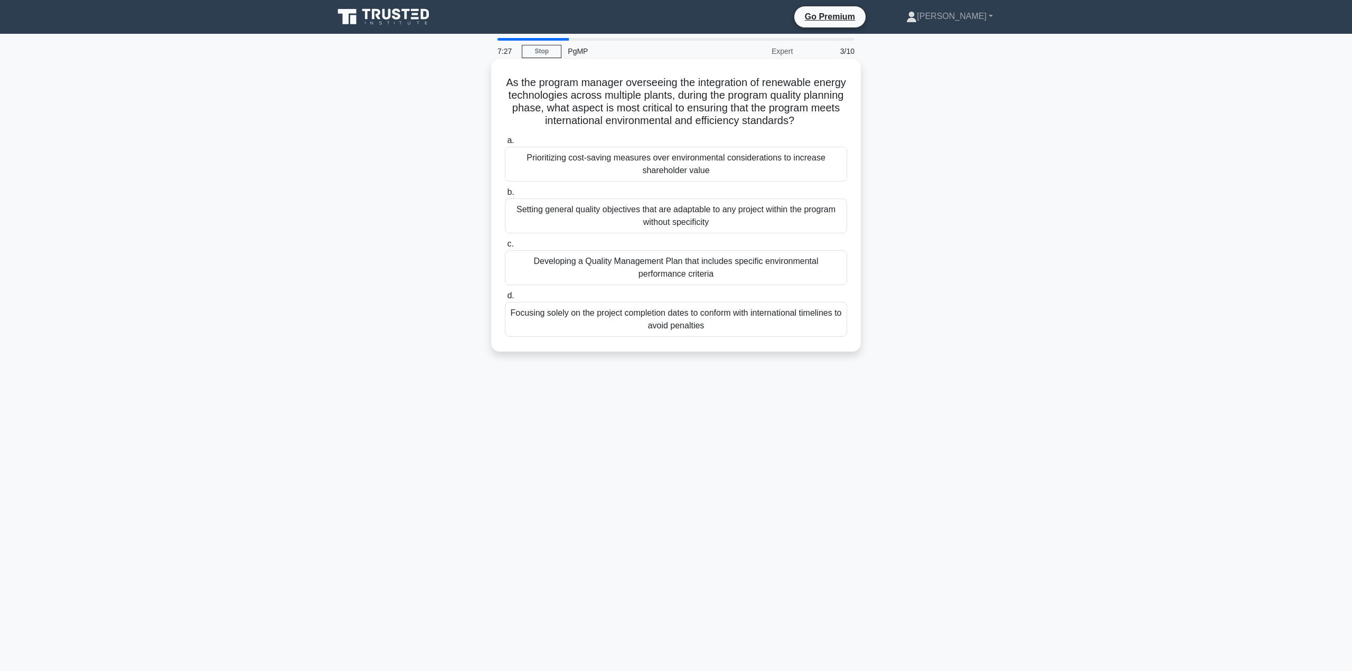
click at [604, 282] on div "Developing a Quality Management Plan that includes specific environmental perfo…" at bounding box center [676, 267] width 342 height 35
click at [505, 248] on input "c. Developing a Quality Management Plan that includes specific environmental pe…" at bounding box center [505, 244] width 0 height 7
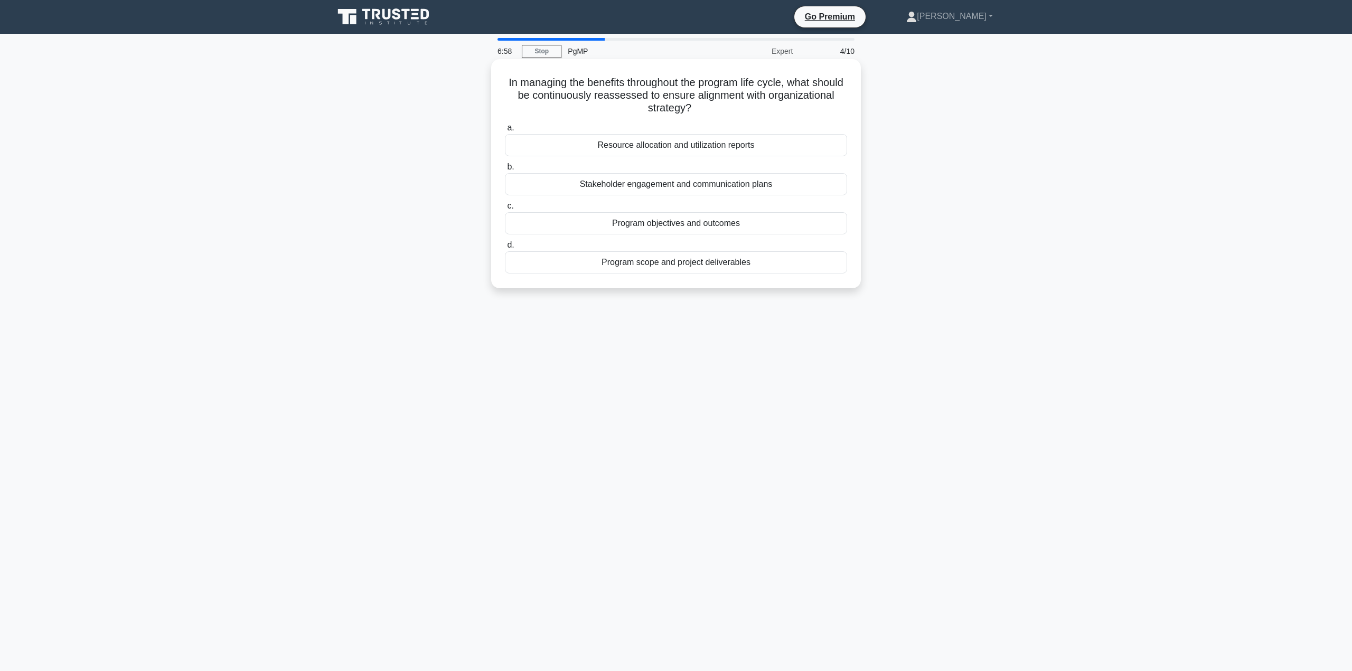
click at [622, 221] on div "Program objectives and outcomes" at bounding box center [676, 223] width 342 height 22
click at [505, 210] on input "c. Program objectives and outcomes" at bounding box center [505, 206] width 0 height 7
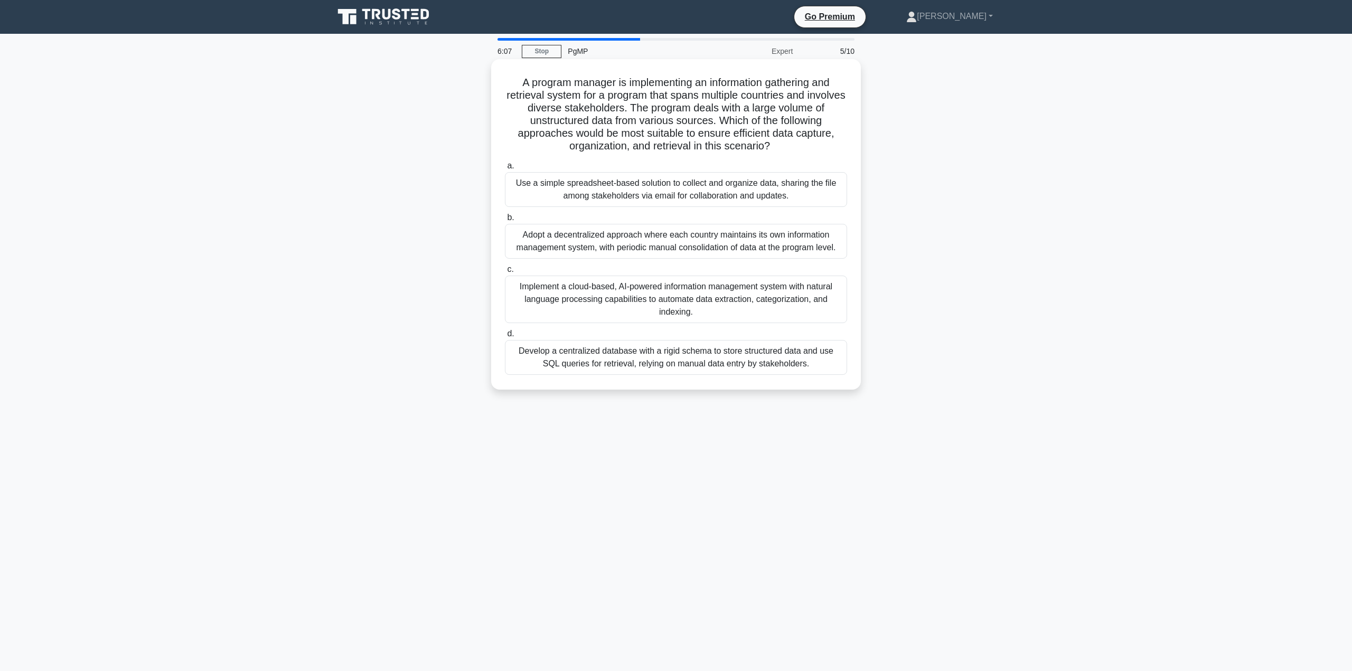
click at [691, 297] on div "Implement a cloud-based, AI-powered information management system with natural …" at bounding box center [676, 300] width 342 height 48
click at [505, 273] on input "c. Implement a cloud-based, AI-powered information management system with natur…" at bounding box center [505, 269] width 0 height 7
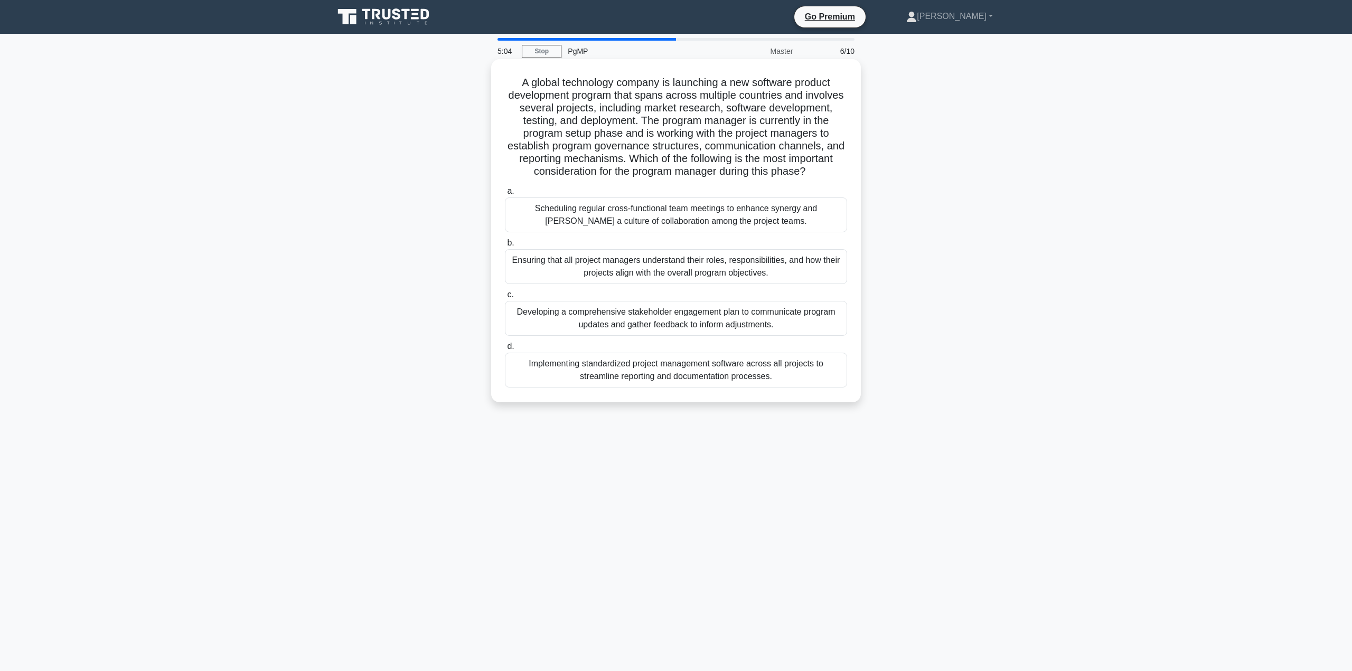
click at [632, 284] on div "Ensuring that all project managers understand their roles, responsibilities, an…" at bounding box center [676, 266] width 342 height 35
click at [505, 247] on input "b. Ensuring that all project managers understand their roles, responsibilities,…" at bounding box center [505, 243] width 0 height 7
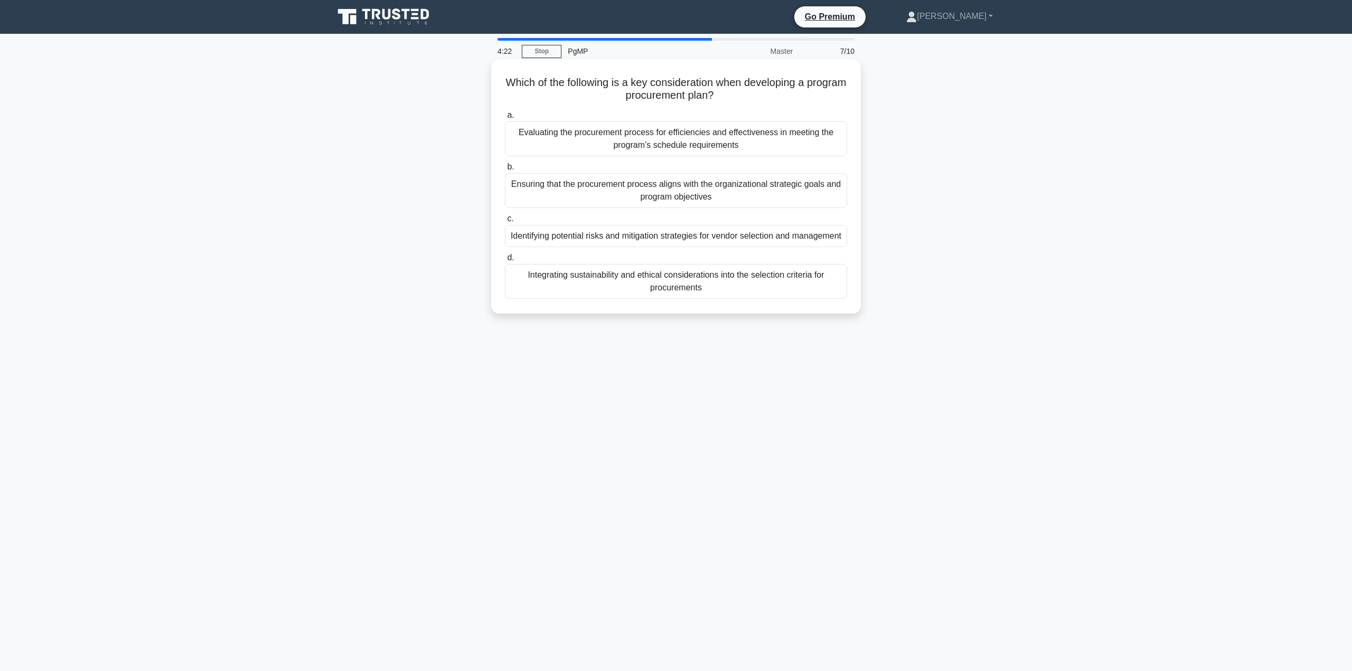
click at [631, 197] on div "Ensuring that the procurement process aligns with the organizational strategic …" at bounding box center [676, 190] width 342 height 35
click at [505, 171] on input "b. Ensuring that the procurement process aligns with the organizational strateg…" at bounding box center [505, 167] width 0 height 7
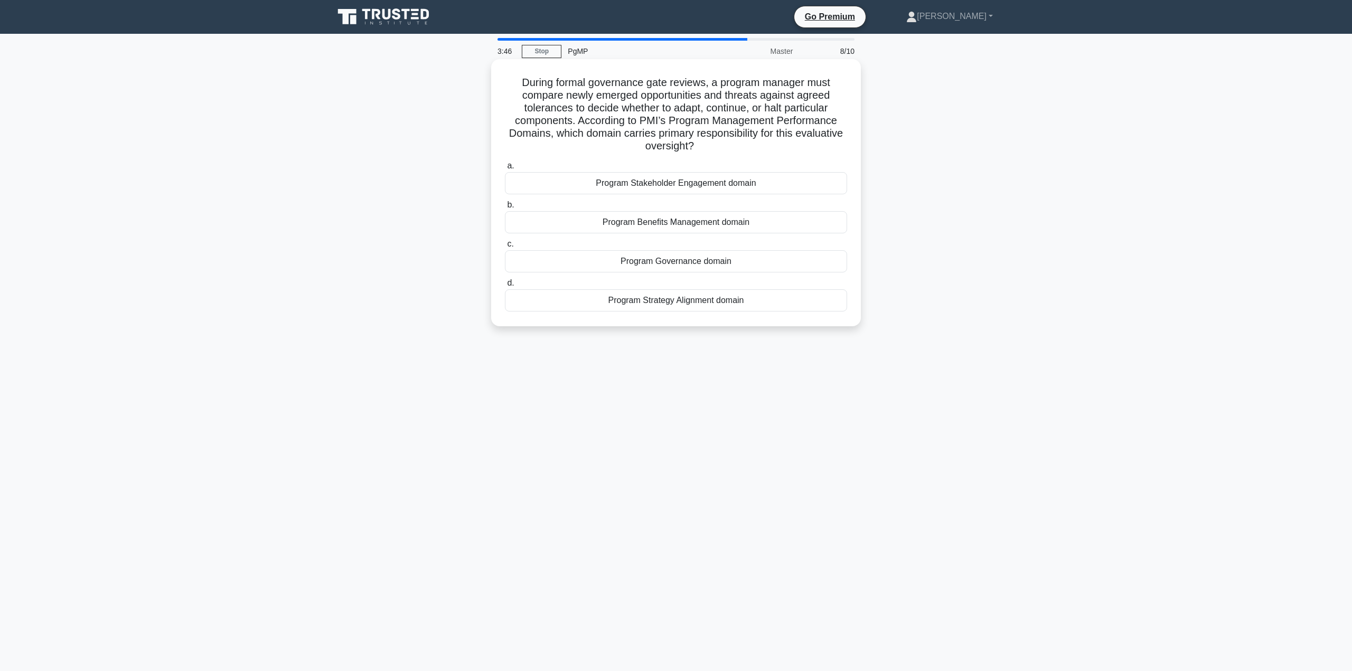
click at [739, 258] on div "Program Governance domain" at bounding box center [676, 261] width 342 height 22
click at [505, 248] on input "c. Program Governance domain" at bounding box center [505, 244] width 0 height 7
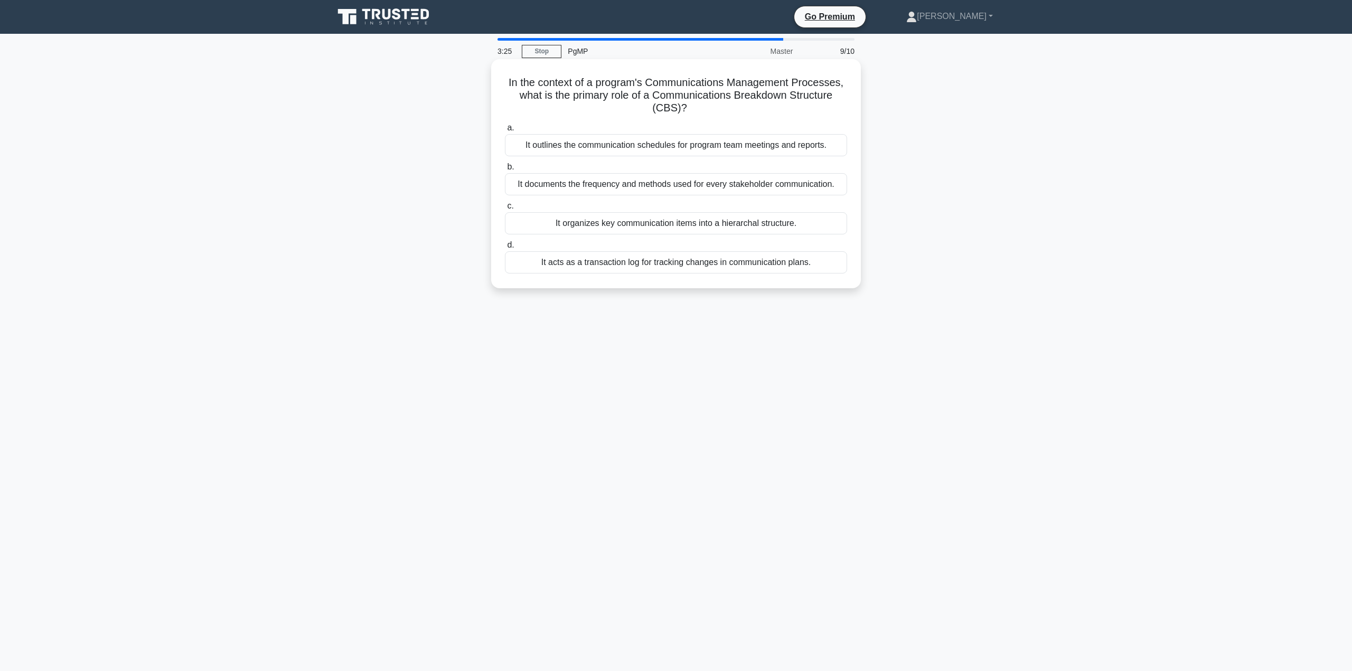
click at [730, 224] on div "It organizes key communication items into a hierarchal structure." at bounding box center [676, 223] width 342 height 22
click at [505, 210] on input "c. It organizes key communication items into a hierarchal structure." at bounding box center [505, 206] width 0 height 7
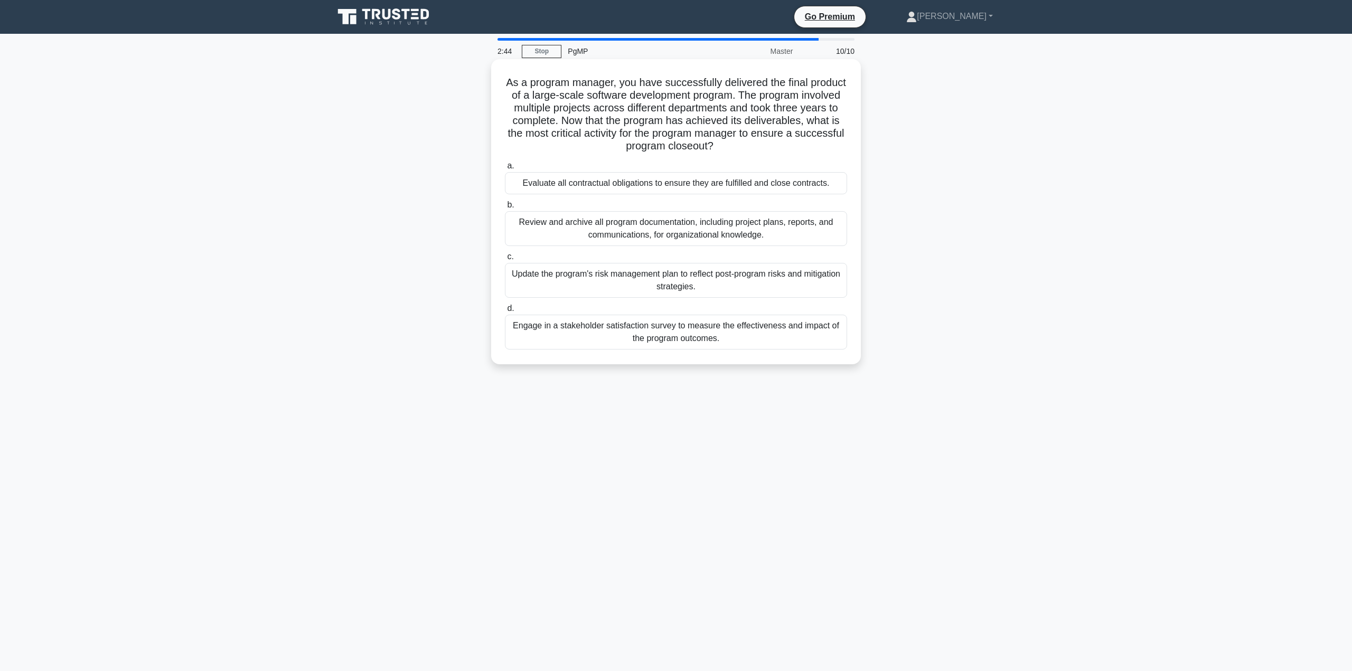
click at [663, 229] on div "Review and archive all program documentation, including project plans, reports,…" at bounding box center [676, 228] width 342 height 35
click at [505, 209] on input "b. Review and archive all program documentation, including project plans, repor…" at bounding box center [505, 205] width 0 height 7
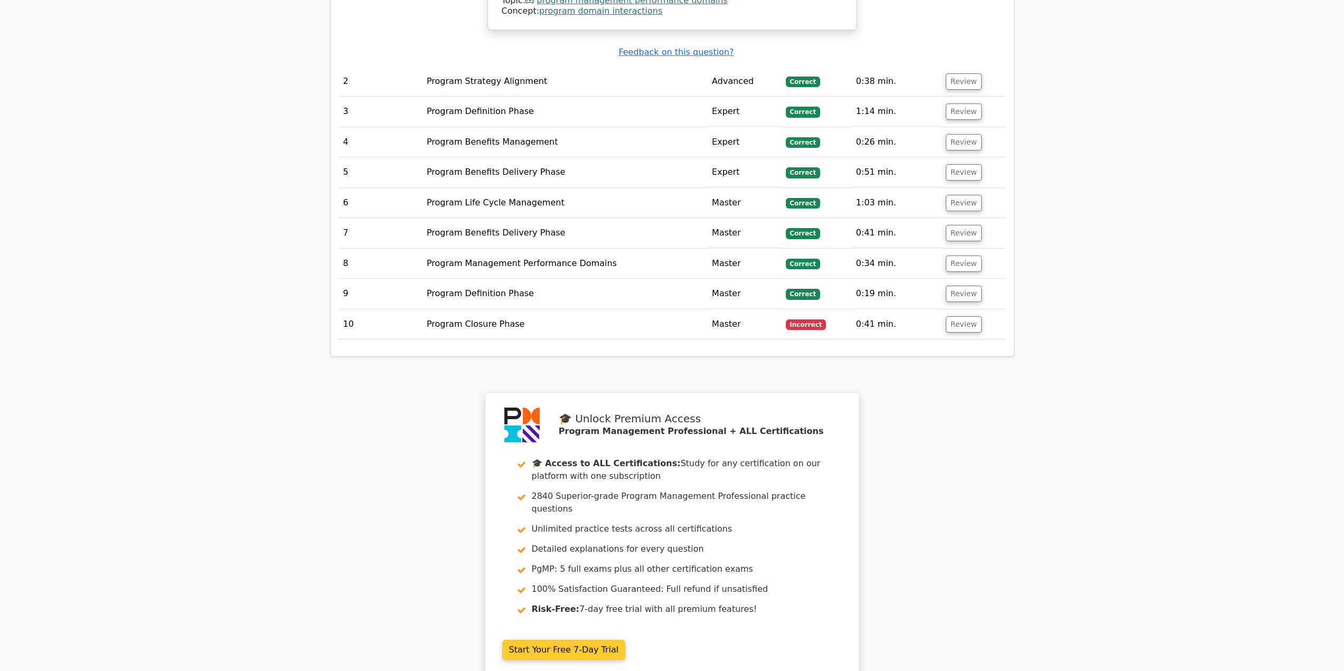
scroll to position [1373, 0]
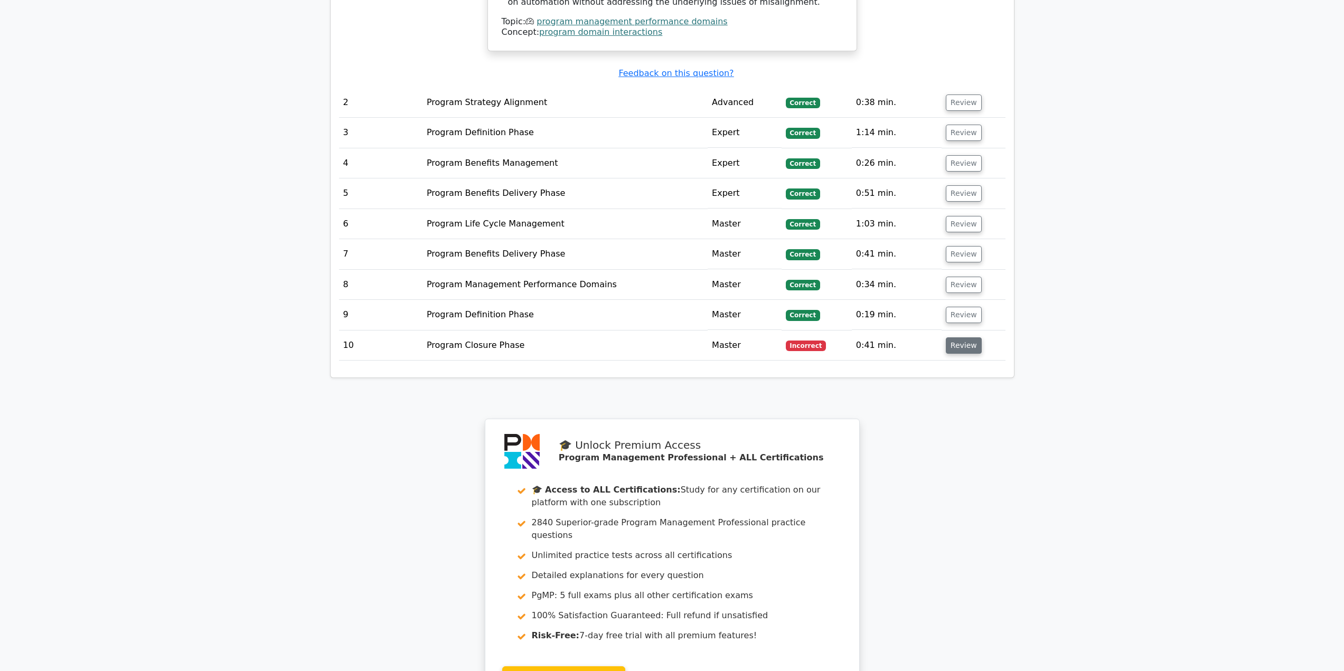
click at [959, 338] on button "Review" at bounding box center [964, 346] width 36 height 16
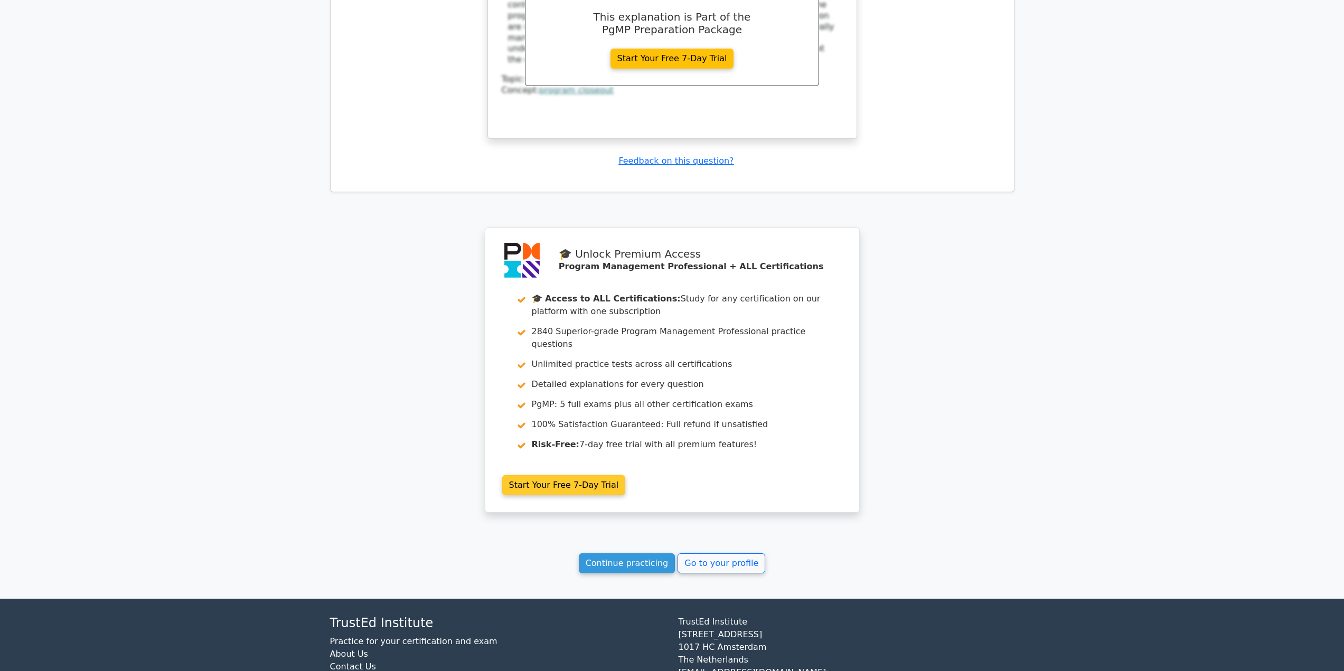
scroll to position [2096, 0]
click at [621, 552] on link "Continue practicing" at bounding box center [627, 562] width 97 height 20
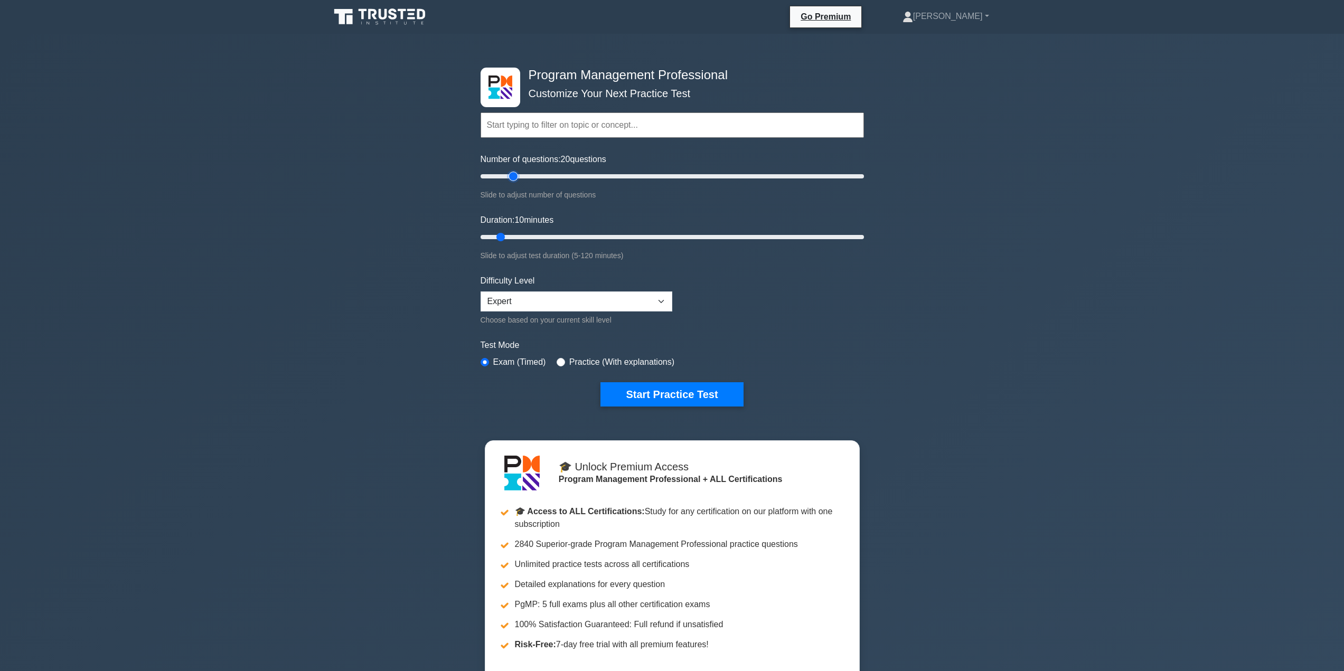
drag, startPoint x: 495, startPoint y: 175, endPoint x: 518, endPoint y: 176, distance: 23.3
type input "20"
click at [518, 176] on input "Number of questions: 20 questions" at bounding box center [672, 176] width 383 height 13
drag, startPoint x: 502, startPoint y: 235, endPoint x: 530, endPoint y: 236, distance: 28.6
type input "20"
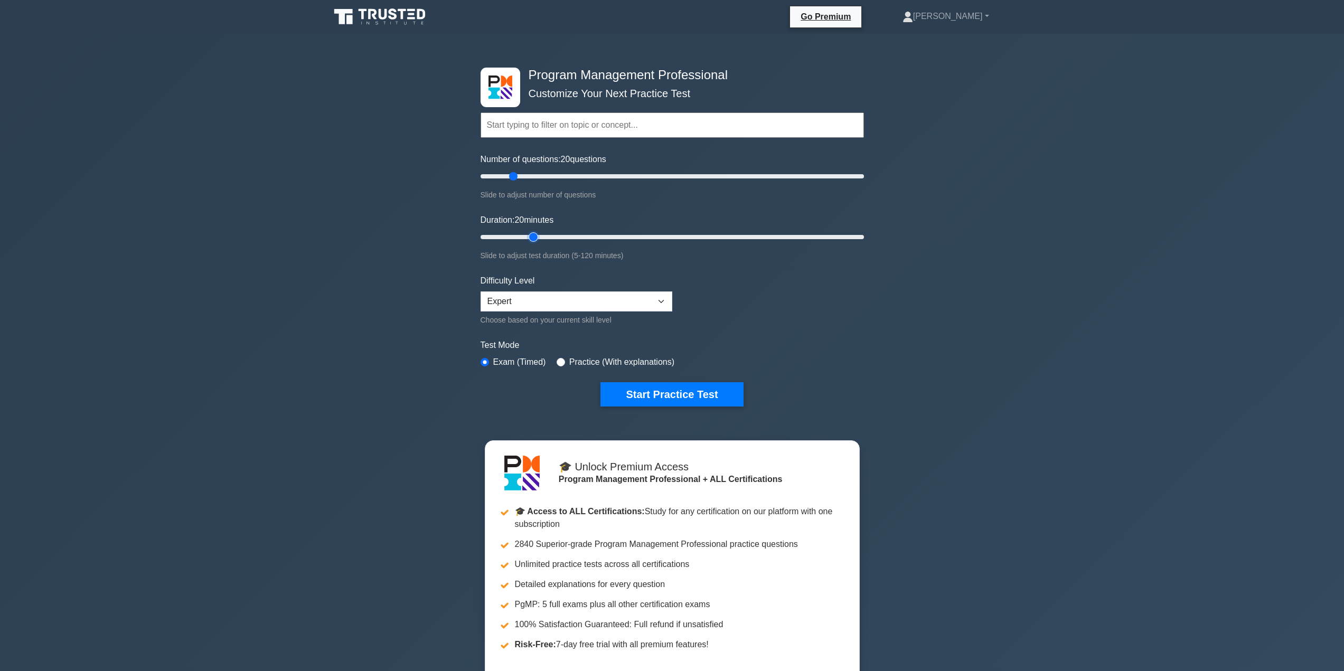
click at [530, 236] on input "Duration: 20 minutes" at bounding box center [672, 237] width 383 height 13
click at [641, 395] on button "Start Practice Test" at bounding box center [672, 394] width 143 height 24
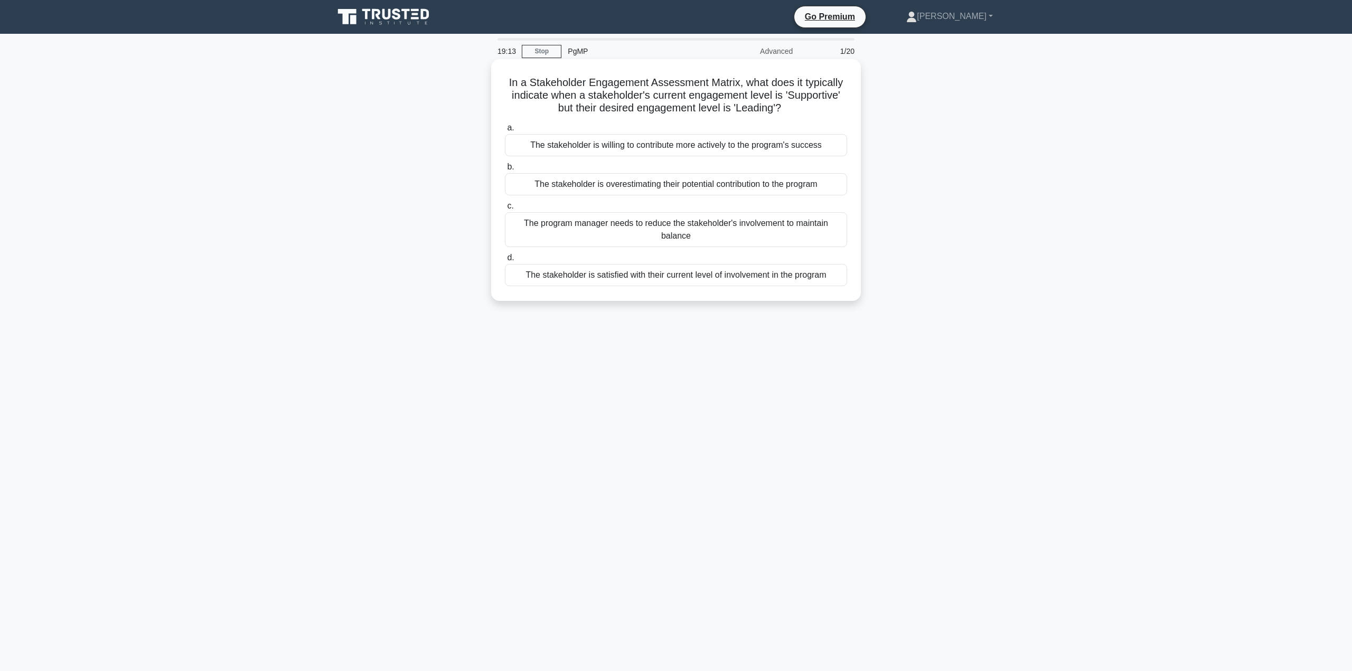
click at [714, 188] on div "The stakeholder is overestimating their potential contribution to the program" at bounding box center [676, 184] width 342 height 22
click at [505, 171] on input "b. The stakeholder is overestimating their potential contribution to the program" at bounding box center [505, 167] width 0 height 7
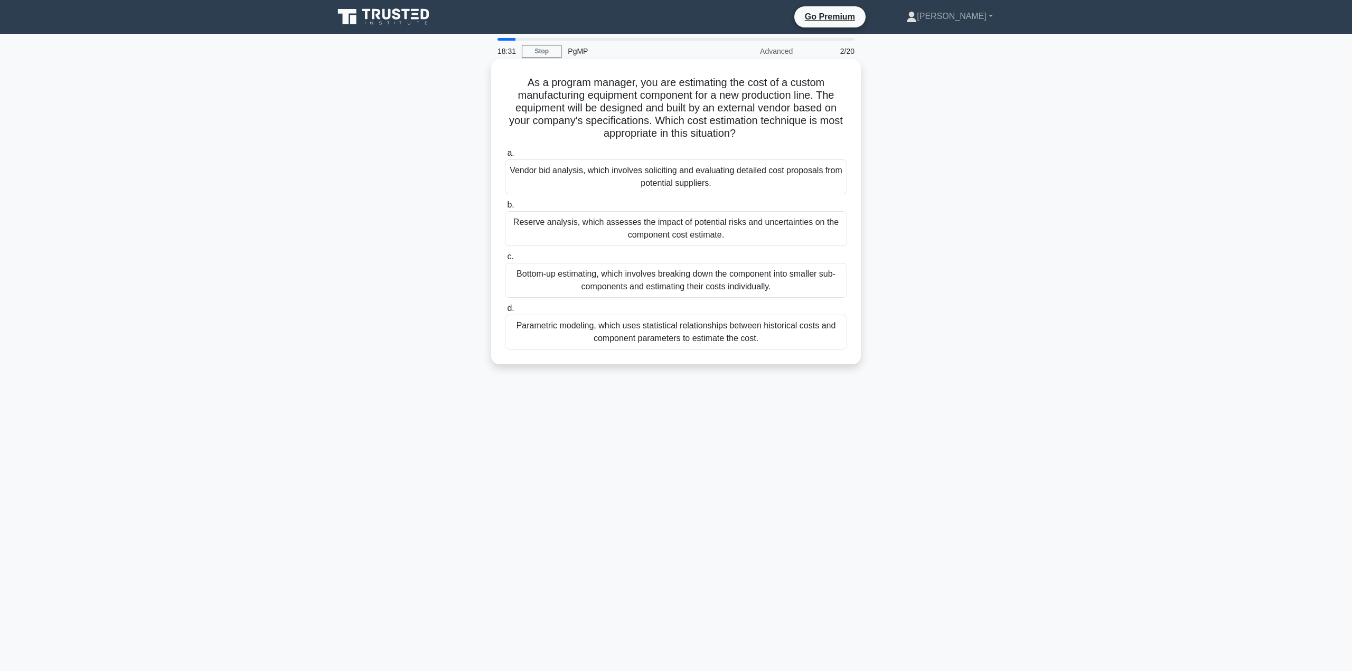
click at [573, 170] on div "Vendor bid analysis, which involves soliciting and evaluating detailed cost pro…" at bounding box center [676, 177] width 342 height 35
click at [505, 157] on input "a. Vendor bid analysis, which involves soliciting and evaluating detailed cost …" at bounding box center [505, 153] width 0 height 7
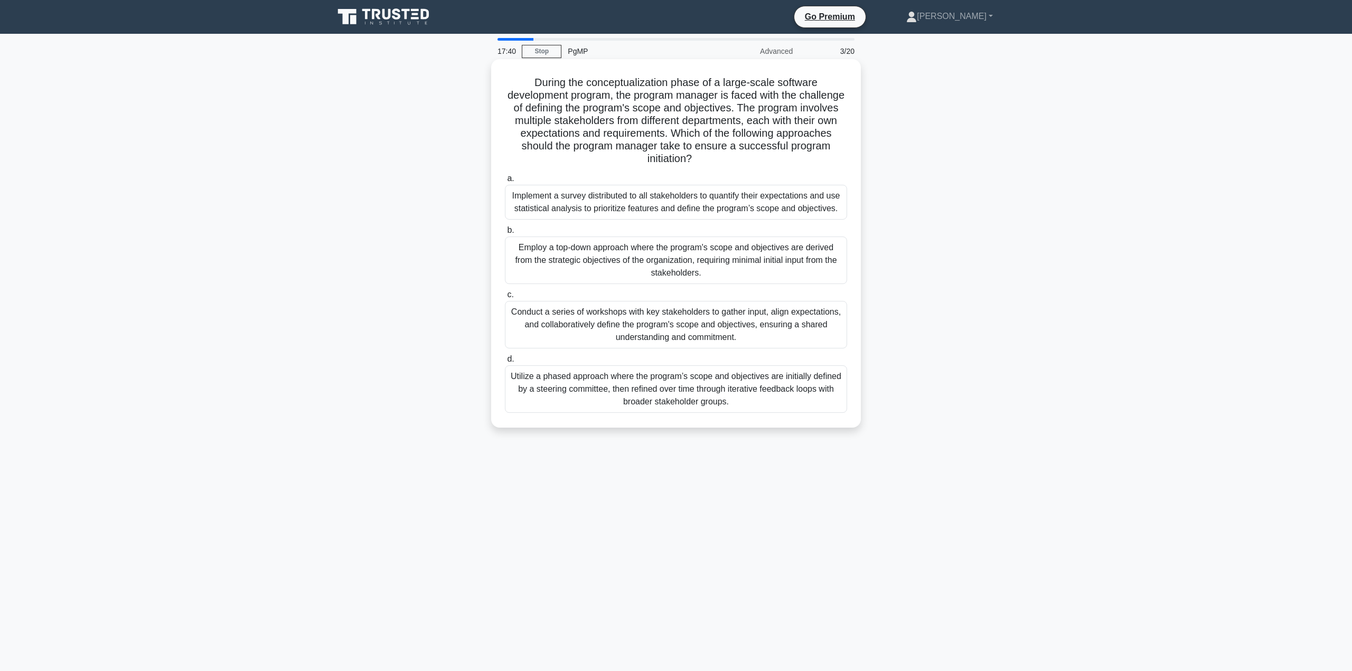
click at [617, 318] on div "Conduct a series of workshops with key stakeholders to gather input, align expe…" at bounding box center [676, 325] width 342 height 48
click at [505, 298] on input "c. Conduct a series of workshops with key stakeholders to gather input, align e…" at bounding box center [505, 295] width 0 height 7
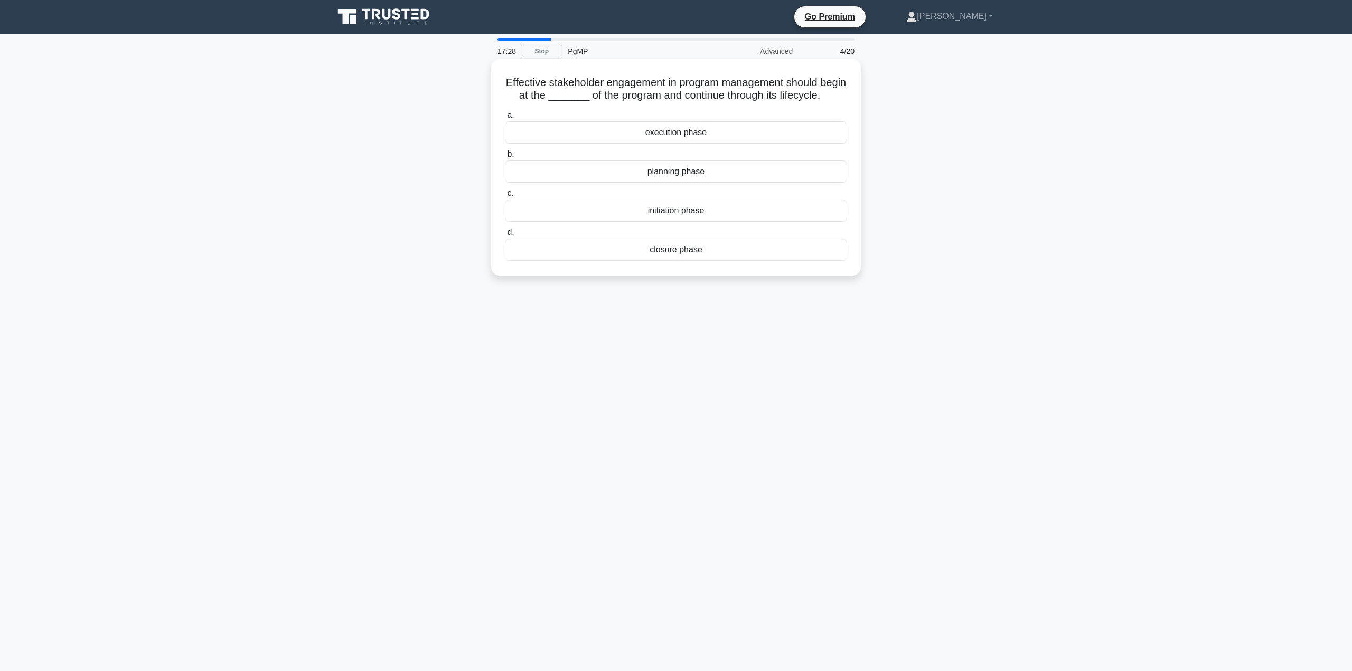
click at [635, 221] on div "initiation phase" at bounding box center [676, 211] width 342 height 22
click at [505, 197] on input "c. initiation phase" at bounding box center [505, 193] width 0 height 7
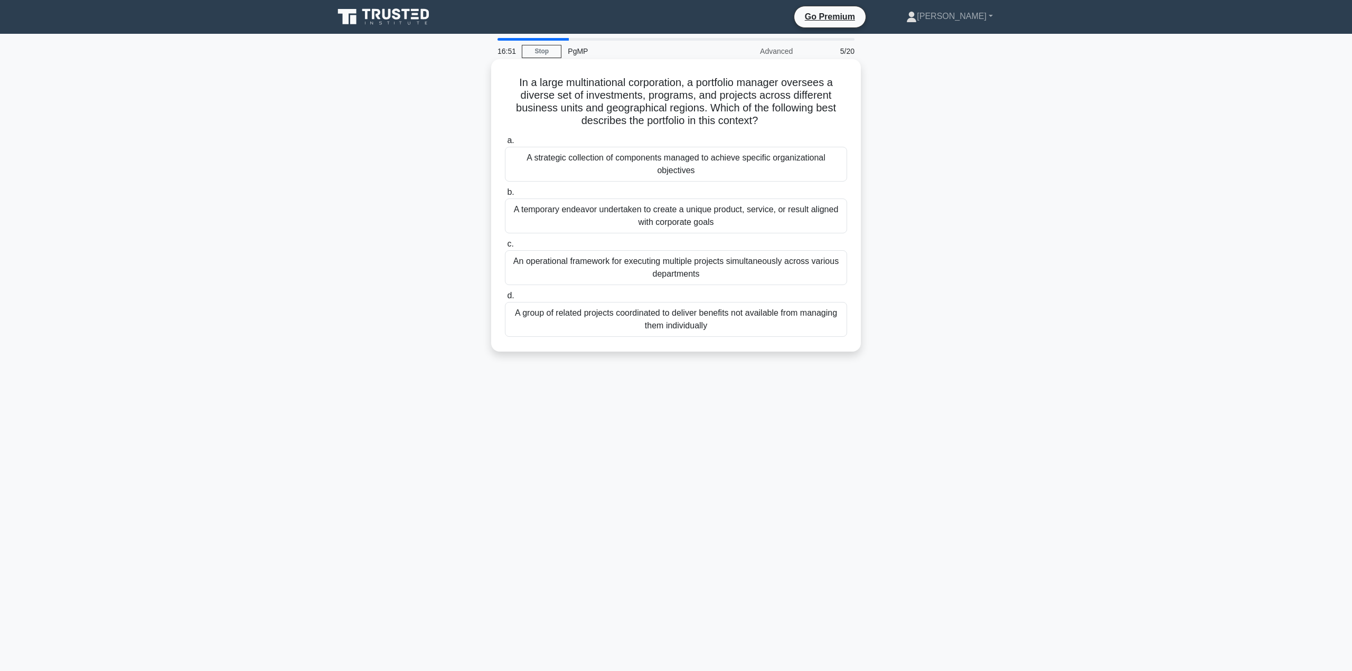
click at [657, 158] on div "A strategic collection of components managed to achieve specific organizational…" at bounding box center [676, 164] width 342 height 35
click at [505, 144] on input "a. A strategic collection of components managed to achieve specific organizatio…" at bounding box center [505, 140] width 0 height 7
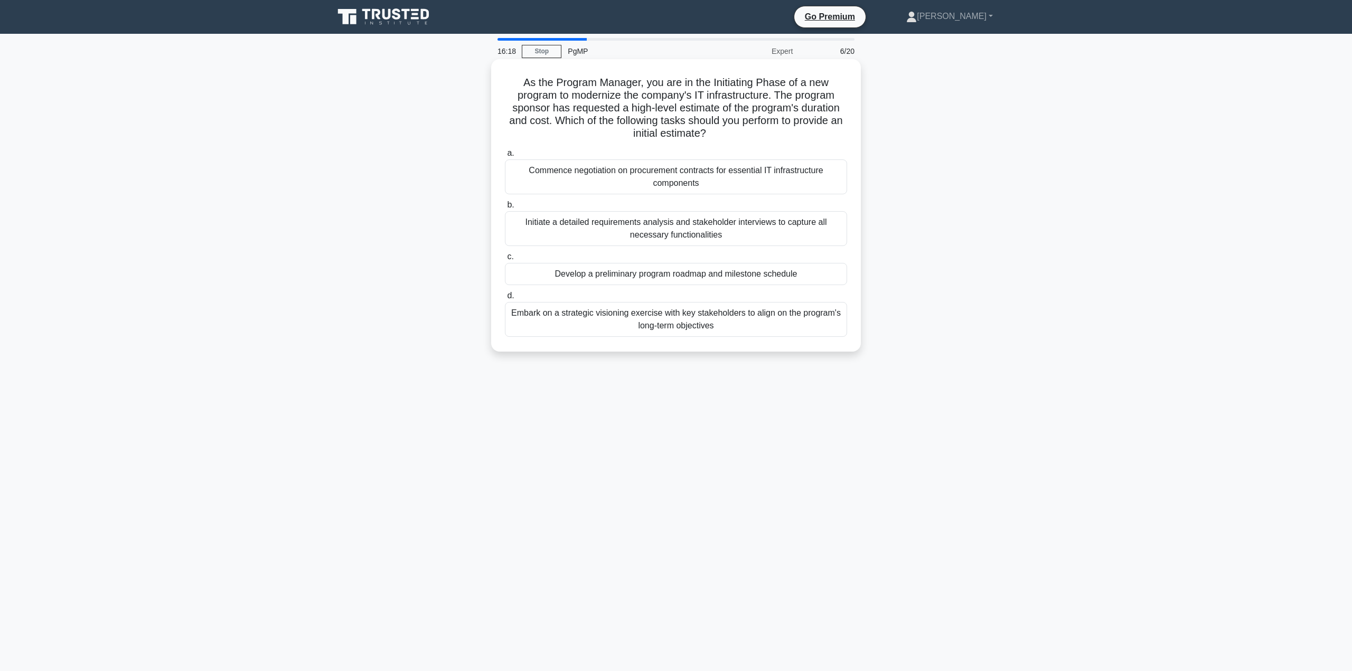
click at [604, 269] on div "Develop a preliminary program roadmap and milestone schedule" at bounding box center [676, 274] width 342 height 22
click at [505, 260] on input "c. Develop a preliminary program roadmap and milestone schedule" at bounding box center [505, 257] width 0 height 7
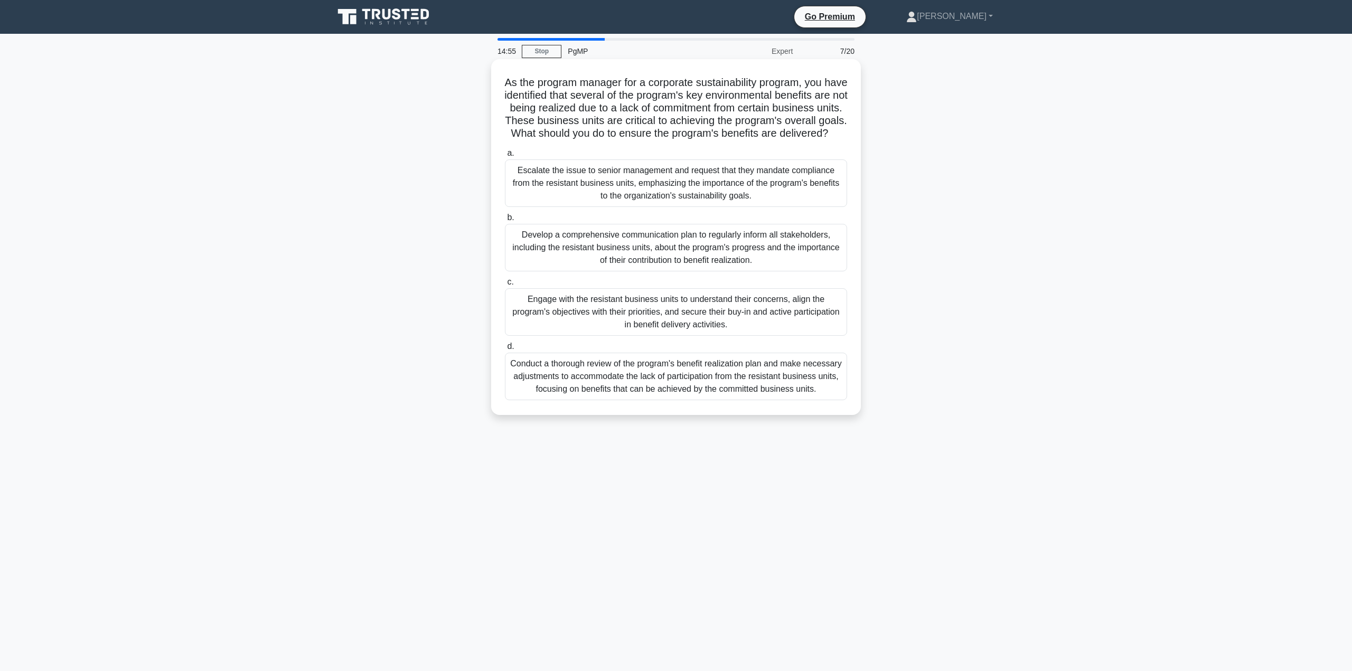
click at [605, 323] on div "Engage with the resistant business units to understand their concerns, align th…" at bounding box center [676, 312] width 342 height 48
click at [505, 286] on input "c. Engage with the resistant business units to understand their concerns, align…" at bounding box center [505, 282] width 0 height 7
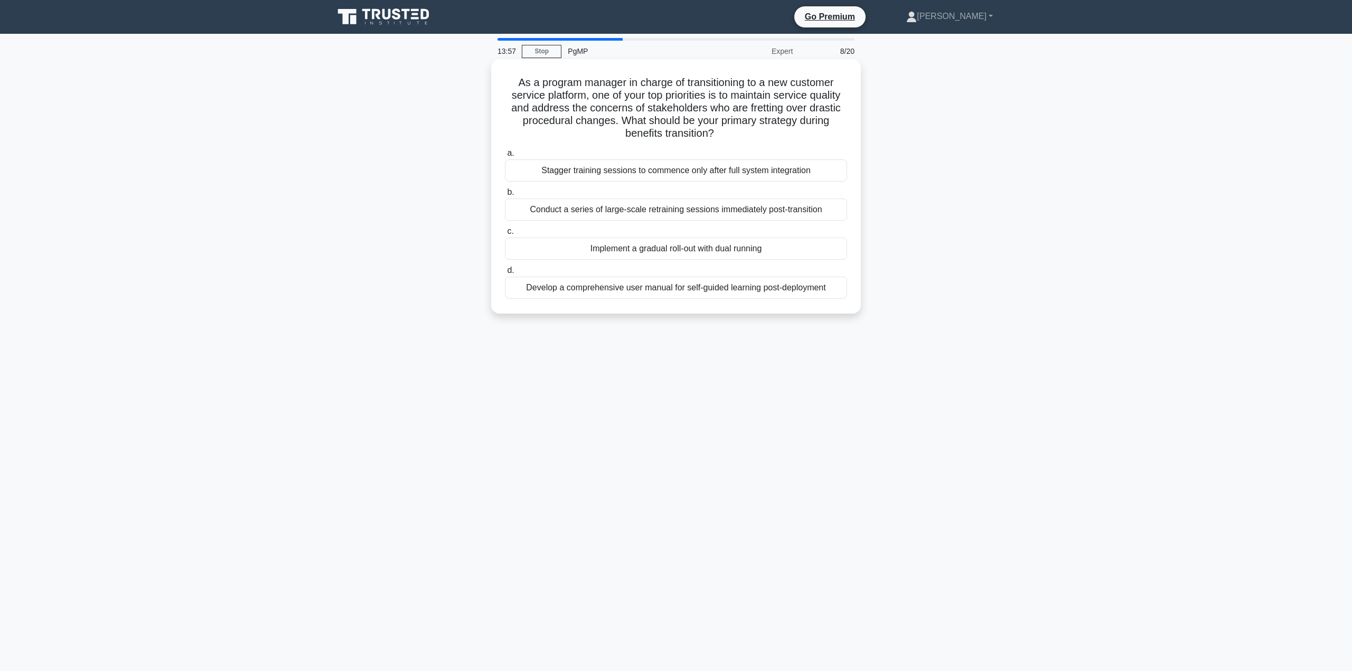
click at [659, 245] on div "Implement a gradual roll-out with dual running" at bounding box center [676, 249] width 342 height 22
click at [505, 235] on input "c. Implement a gradual roll-out with dual running" at bounding box center [505, 231] width 0 height 7
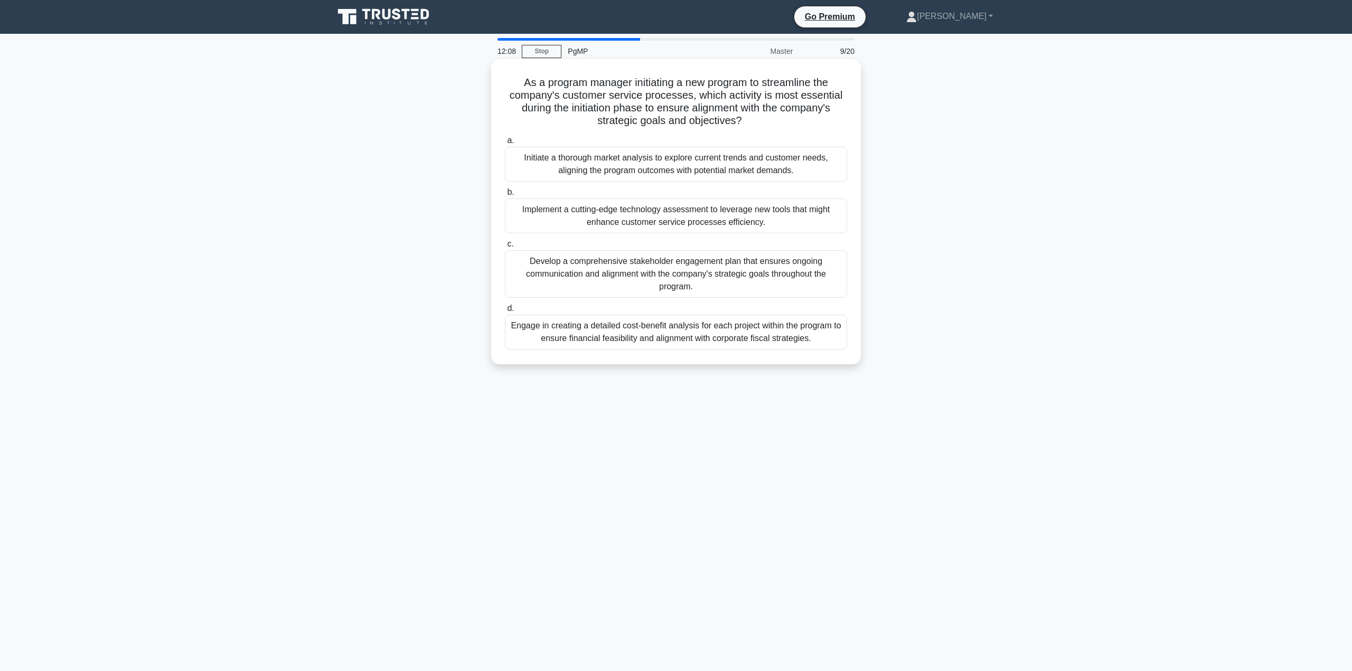
click at [607, 336] on div "Engage in creating a detailed cost-benefit analysis for each project within the…" at bounding box center [676, 332] width 342 height 35
click at [505, 312] on input "d. Engage in creating a detailed cost-benefit analysis for each project within …" at bounding box center [505, 308] width 0 height 7
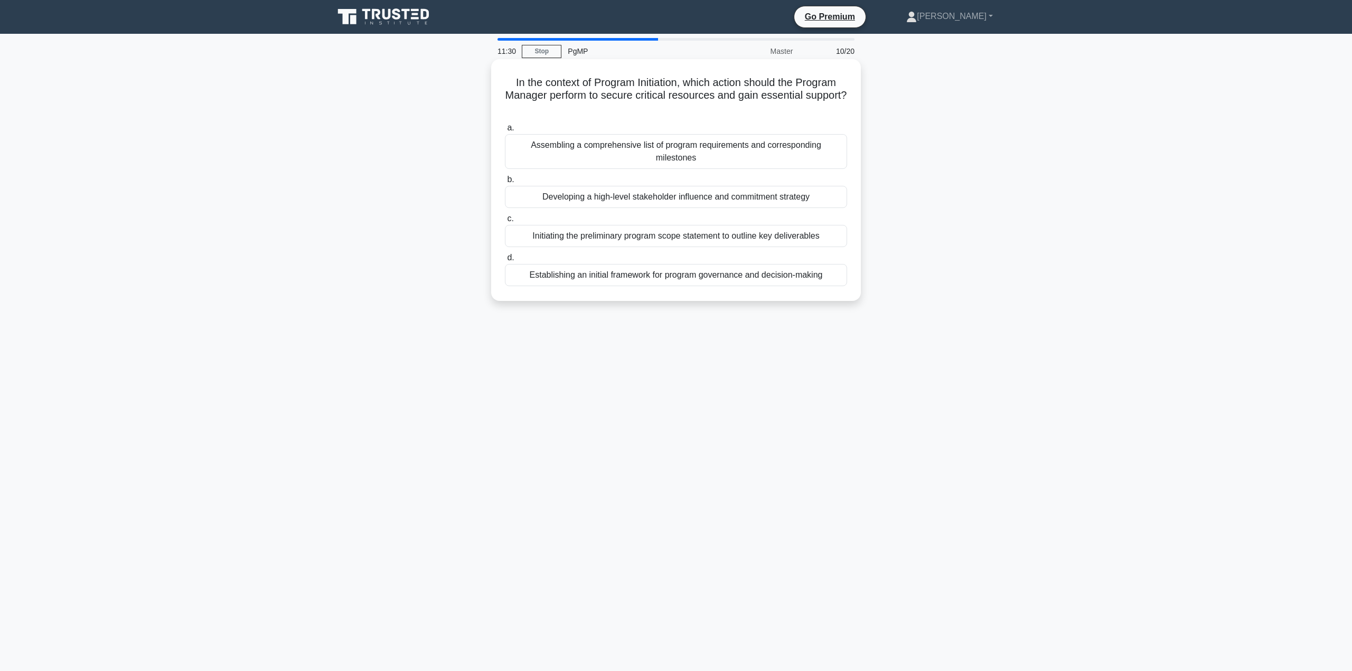
click at [636, 241] on div "Initiating the preliminary program scope statement to outline key deliverables" at bounding box center [676, 236] width 342 height 22
click at [505, 222] on input "c. Initiating the preliminary program scope statement to outline key deliverabl…" at bounding box center [505, 218] width 0 height 7
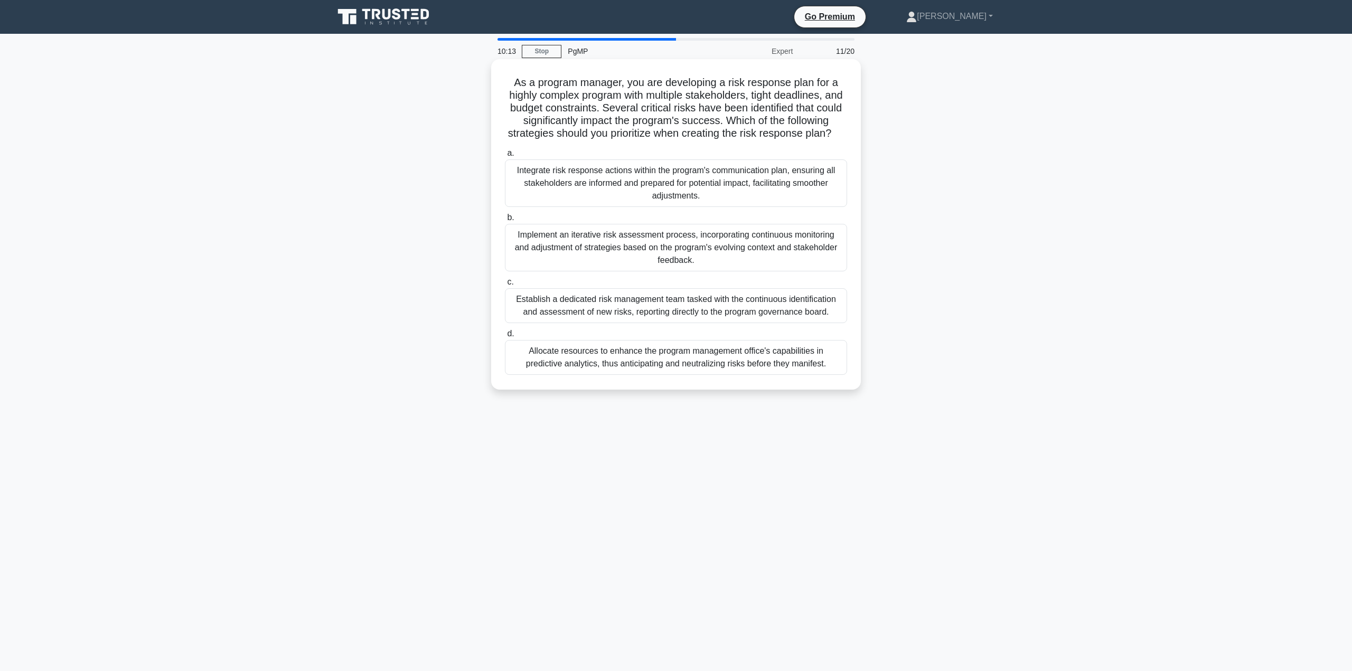
click at [750, 252] on div "Implement an iterative risk assessment process, incorporating continuous monito…" at bounding box center [676, 248] width 342 height 48
click at [505, 221] on input "b. Implement an iterative risk assessment process, incorporating continuous mon…" at bounding box center [505, 217] width 0 height 7
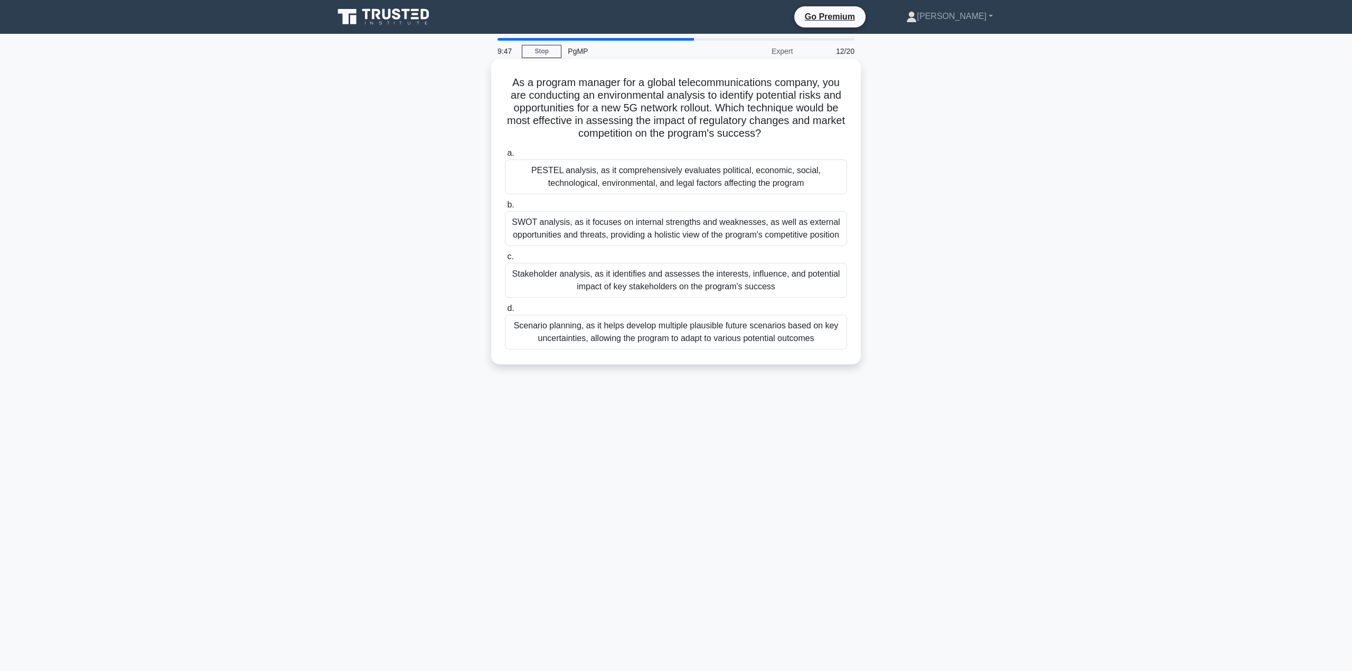
click at [638, 180] on div "PESTEL analysis, as it comprehensively evaluates political, economic, social, t…" at bounding box center [676, 177] width 342 height 35
click at [505, 157] on input "a. PESTEL analysis, as it comprehensively evaluates political, economic, social…" at bounding box center [505, 153] width 0 height 7
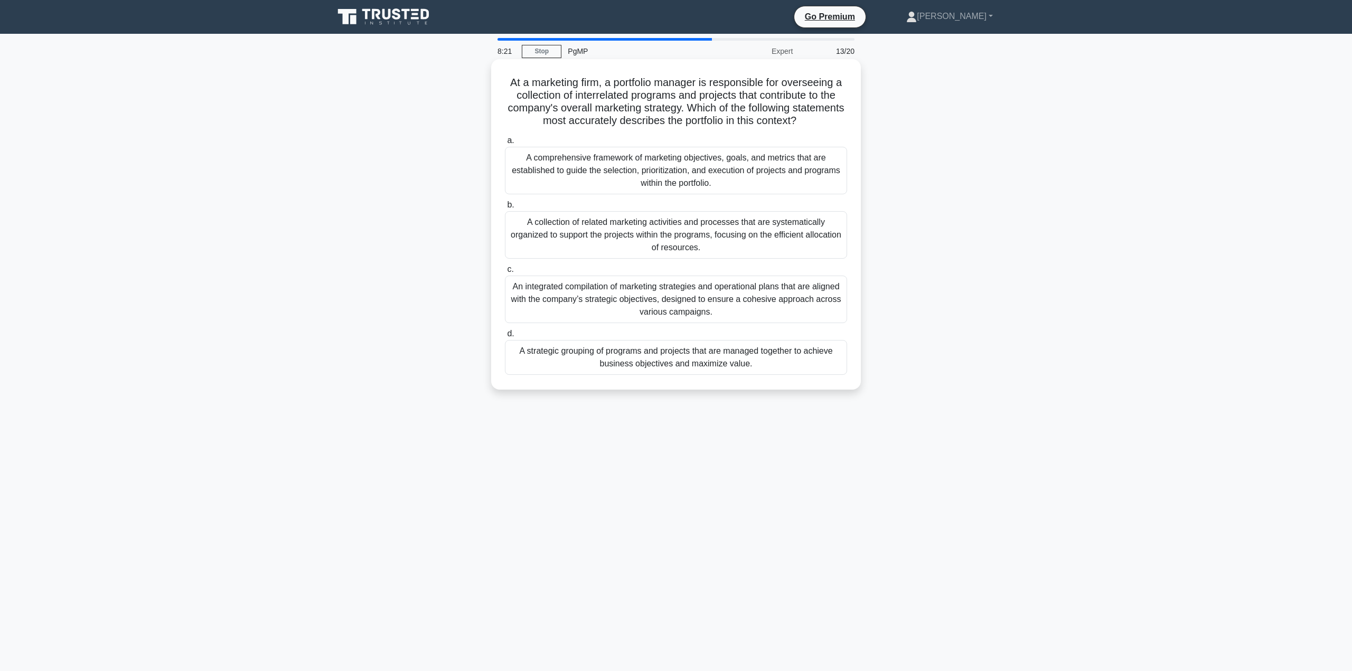
click at [614, 360] on div "A strategic grouping of programs and projects that are managed together to achi…" at bounding box center [676, 357] width 342 height 35
click at [505, 338] on input "d. A strategic grouping of programs and projects that are managed together to a…" at bounding box center [505, 334] width 0 height 7
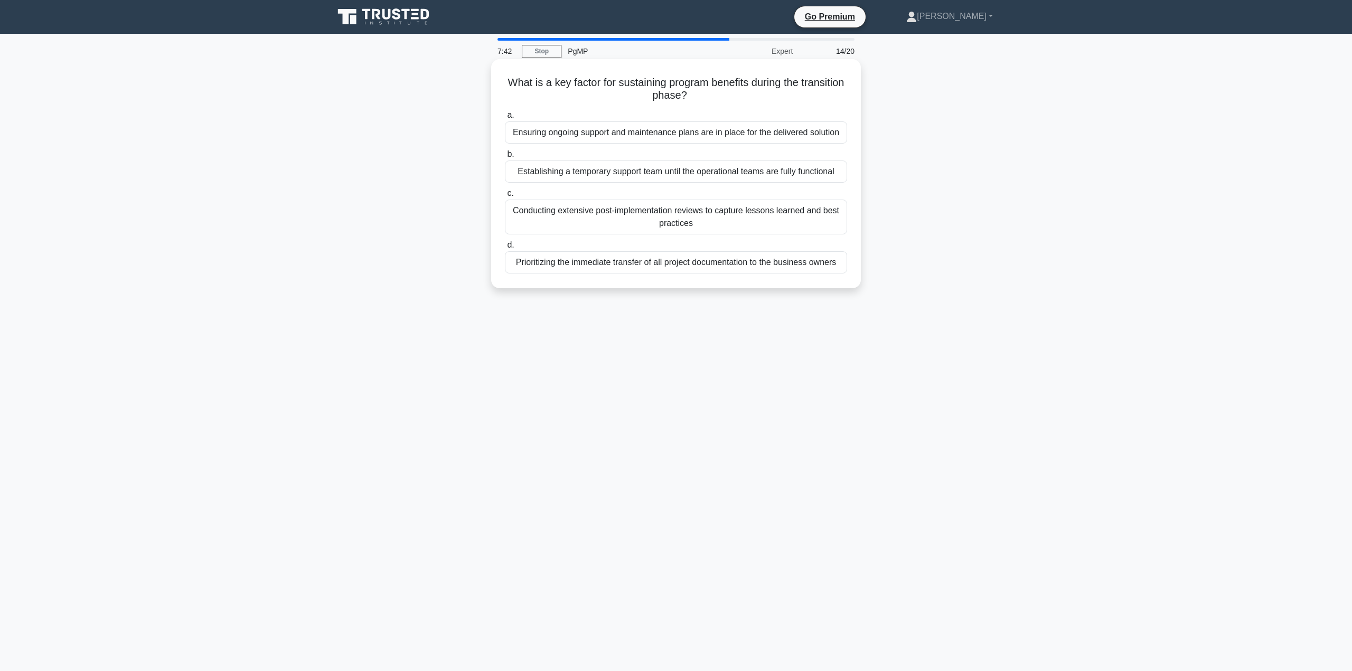
click at [636, 129] on div "Ensuring ongoing support and maintenance plans are in place for the delivered s…" at bounding box center [676, 132] width 342 height 22
click at [505, 119] on input "a. Ensuring ongoing support and maintenance plans are in place for the delivere…" at bounding box center [505, 115] width 0 height 7
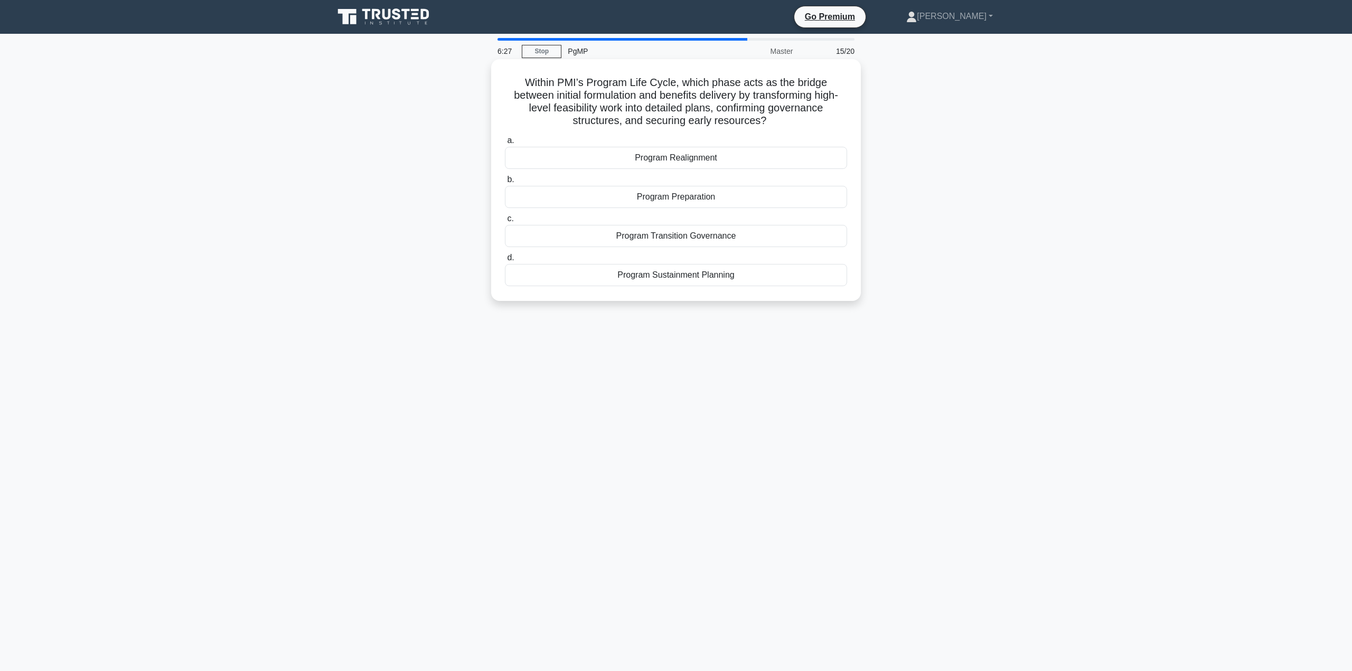
click at [645, 153] on div "Program Realignment" at bounding box center [676, 158] width 342 height 22
click at [505, 144] on input "a. Program Realignment" at bounding box center [505, 140] width 0 height 7
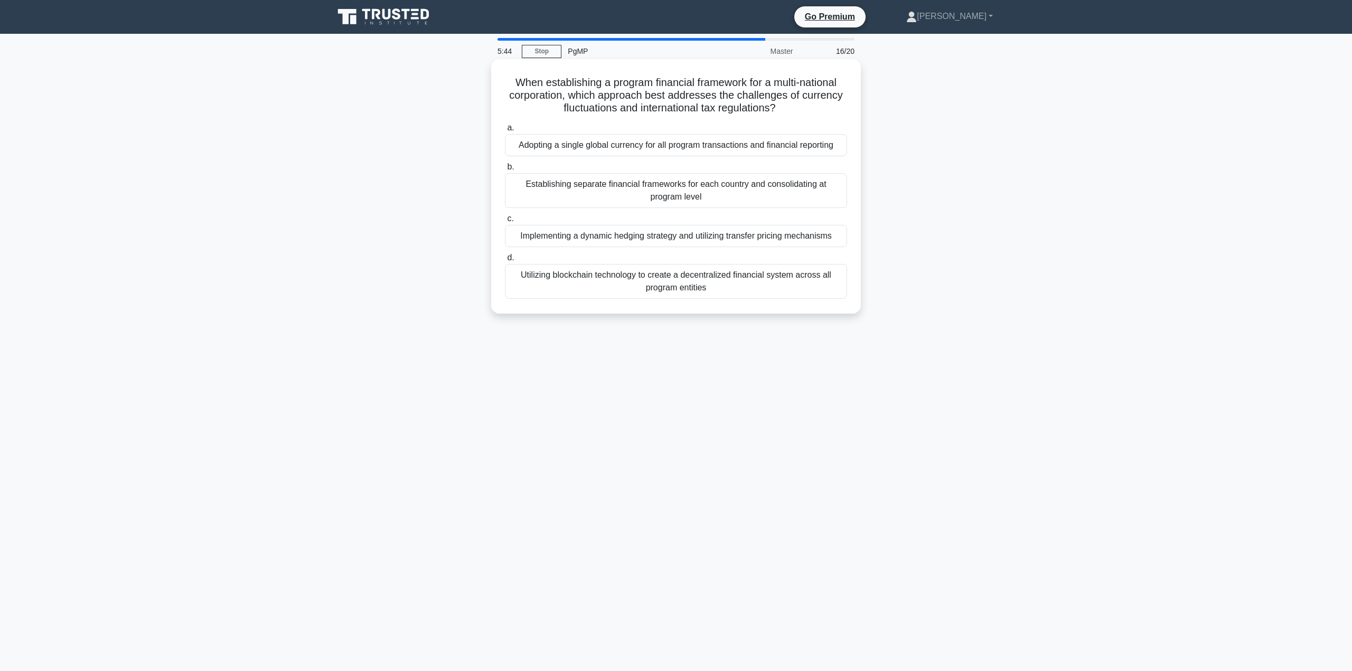
click at [634, 193] on div "Establishing separate financial frameworks for each country and consolidating a…" at bounding box center [676, 190] width 342 height 35
click at [505, 171] on input "b. Establishing separate financial frameworks for each country and consolidatin…" at bounding box center [505, 167] width 0 height 7
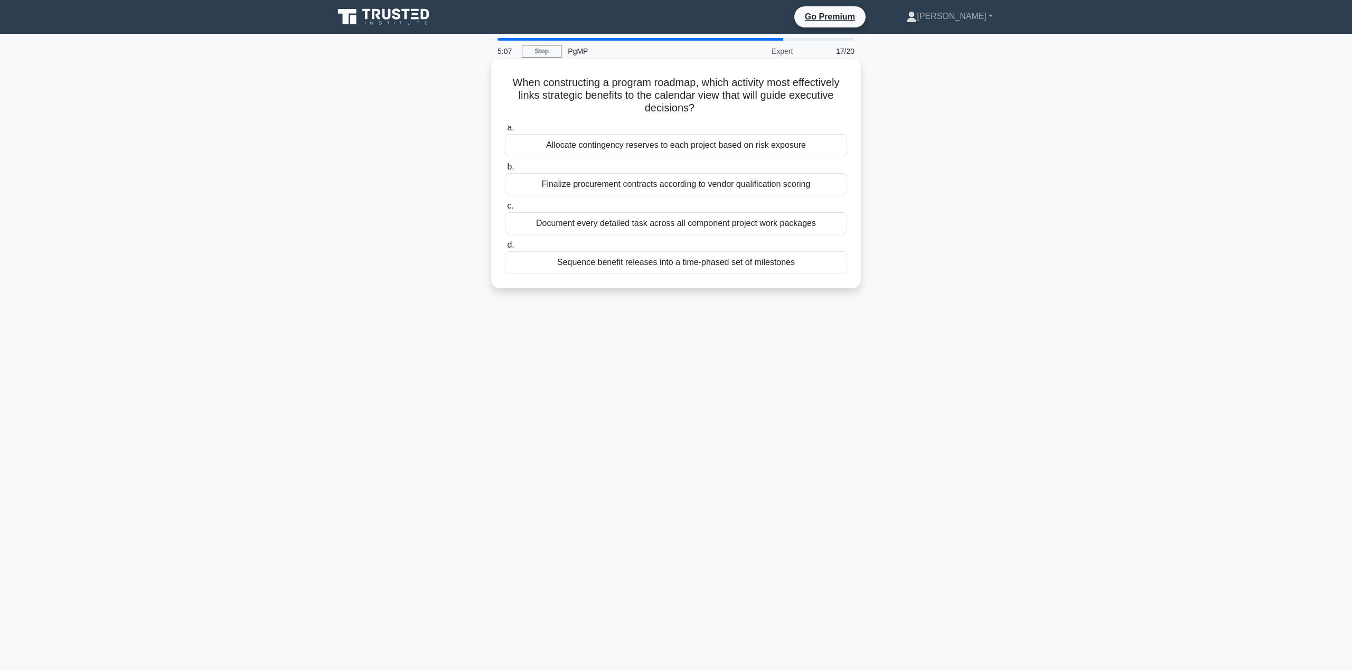
click at [611, 260] on div "Sequence benefit releases into a time-phased set of milestones" at bounding box center [676, 262] width 342 height 22
click at [505, 249] on input "d. Sequence benefit releases into a time-phased set of milestones" at bounding box center [505, 245] width 0 height 7
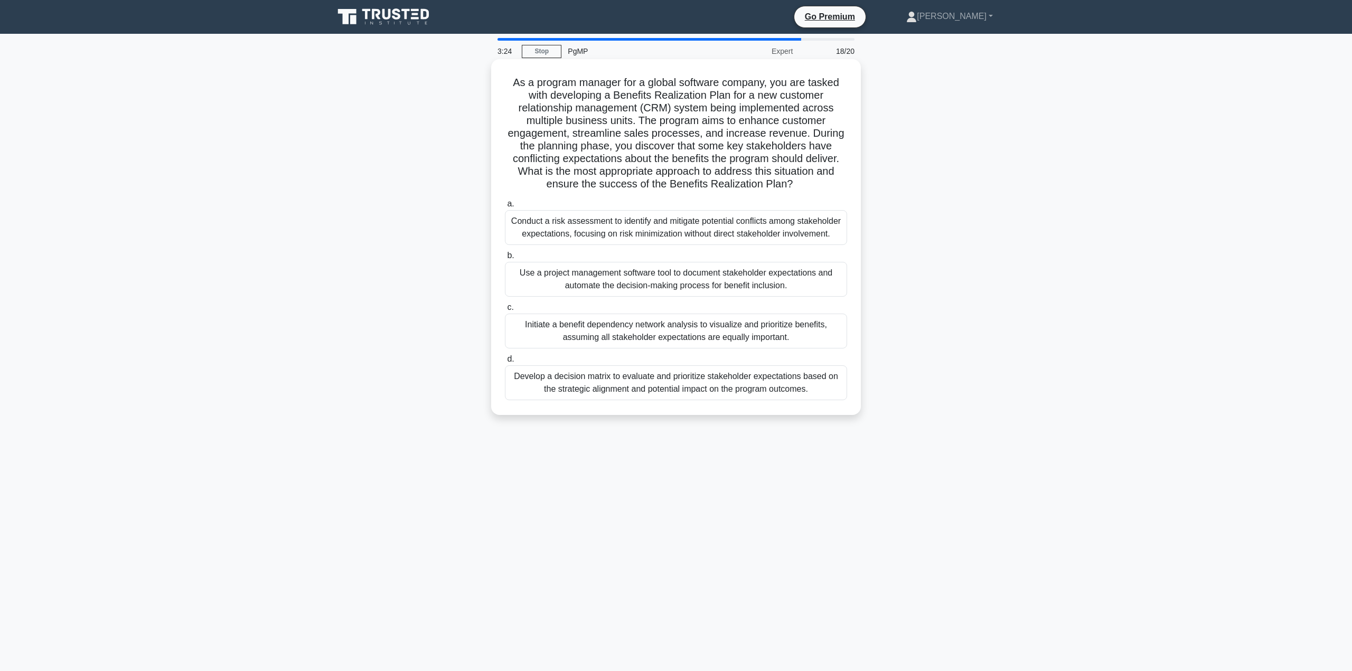
click at [643, 381] on div "Develop a decision matrix to evaluate and prioritize stakeholder expectations b…" at bounding box center [676, 382] width 342 height 35
click at [505, 363] on input "d. Develop a decision matrix to evaluate and prioritize stakeholder expectation…" at bounding box center [505, 359] width 0 height 7
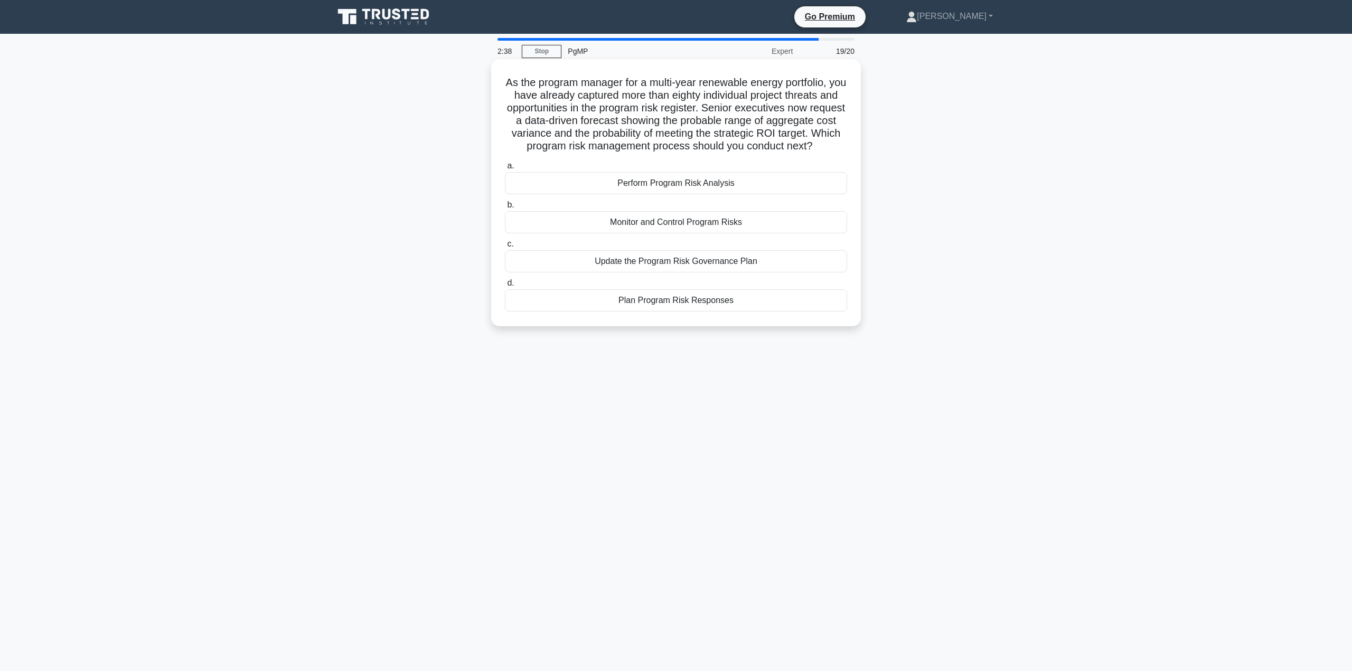
click at [706, 194] on div "Perform Program Risk Analysis" at bounding box center [676, 183] width 342 height 22
click at [505, 170] on input "a. Perform Program Risk Analysis" at bounding box center [505, 166] width 0 height 7
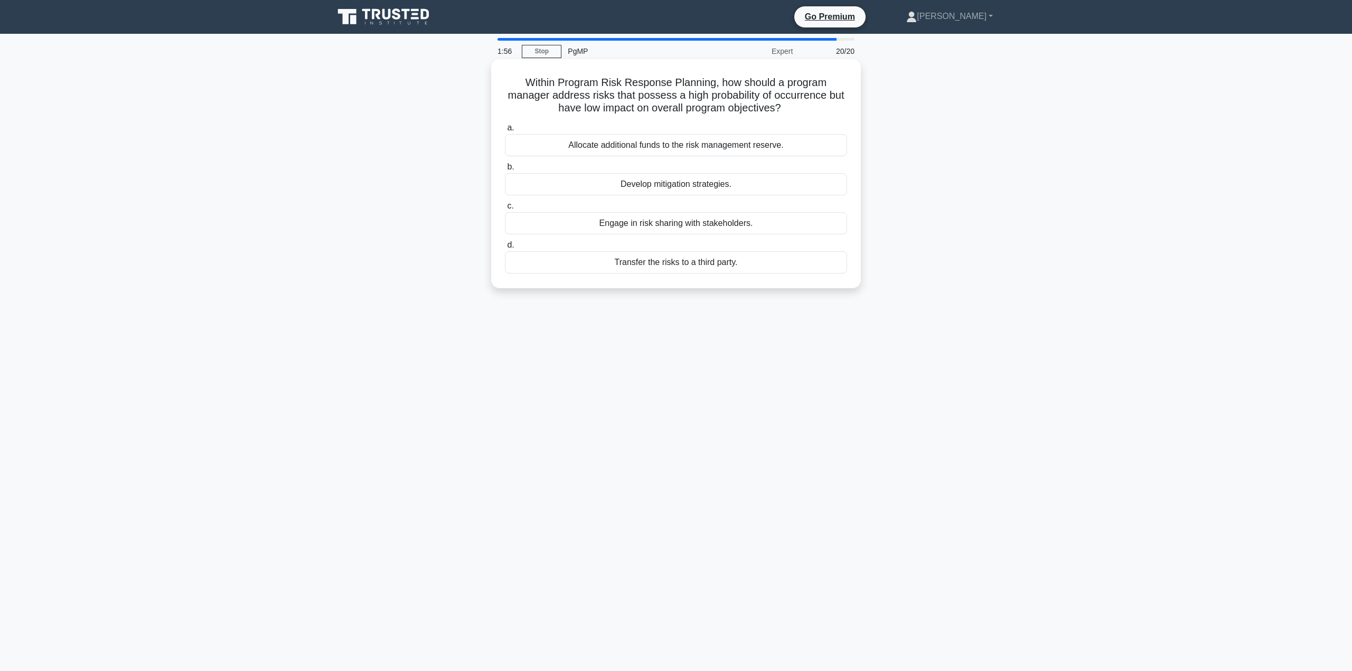
click at [693, 265] on div "Transfer the risks to a third party." at bounding box center [676, 262] width 342 height 22
click at [505, 249] on input "d. Transfer the risks to a third party." at bounding box center [505, 245] width 0 height 7
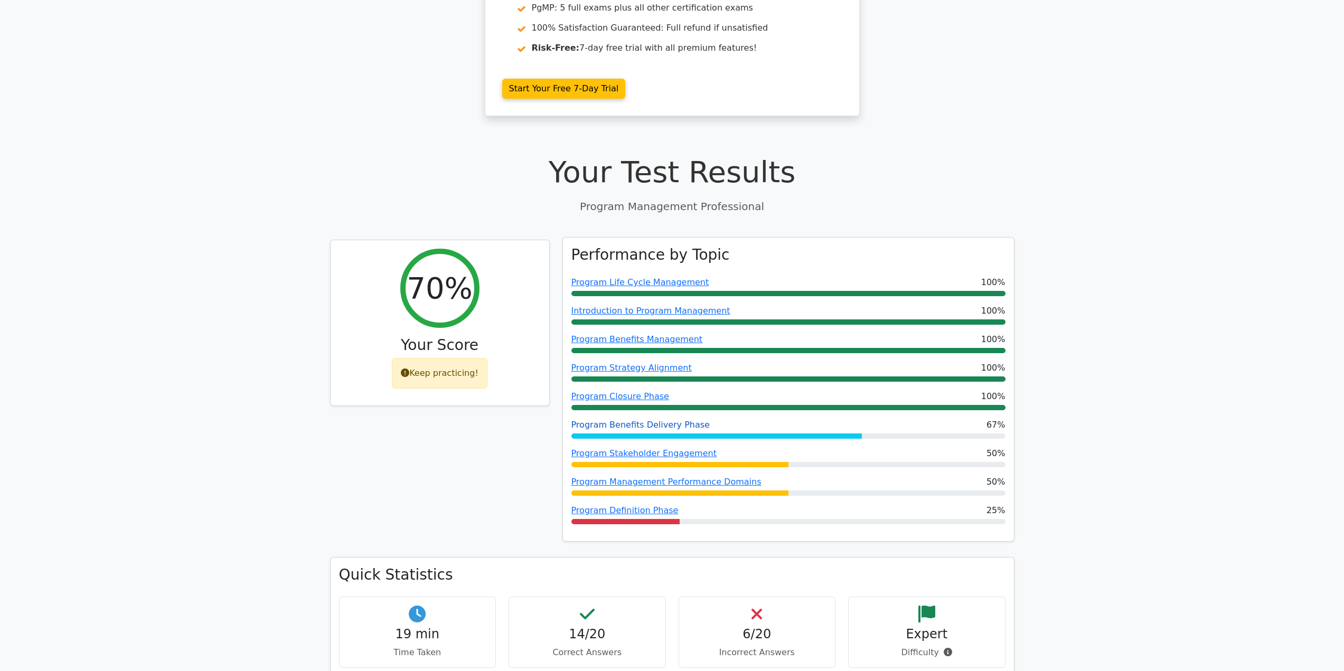
click at [640, 420] on link "Program Benefits Delivery Phase" at bounding box center [640, 425] width 138 height 10
